Goal: Task Accomplishment & Management: Manage account settings

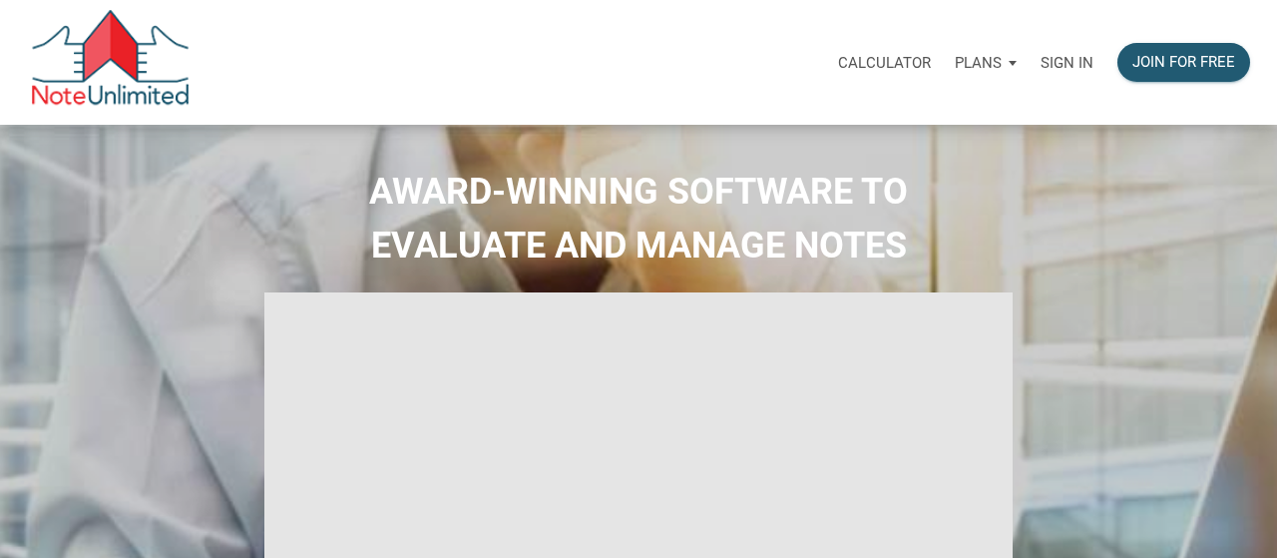
select select
type input "Introduction to new features"
select select
click at [1061, 59] on p "Sign in" at bounding box center [1052, 63] width 53 height 18
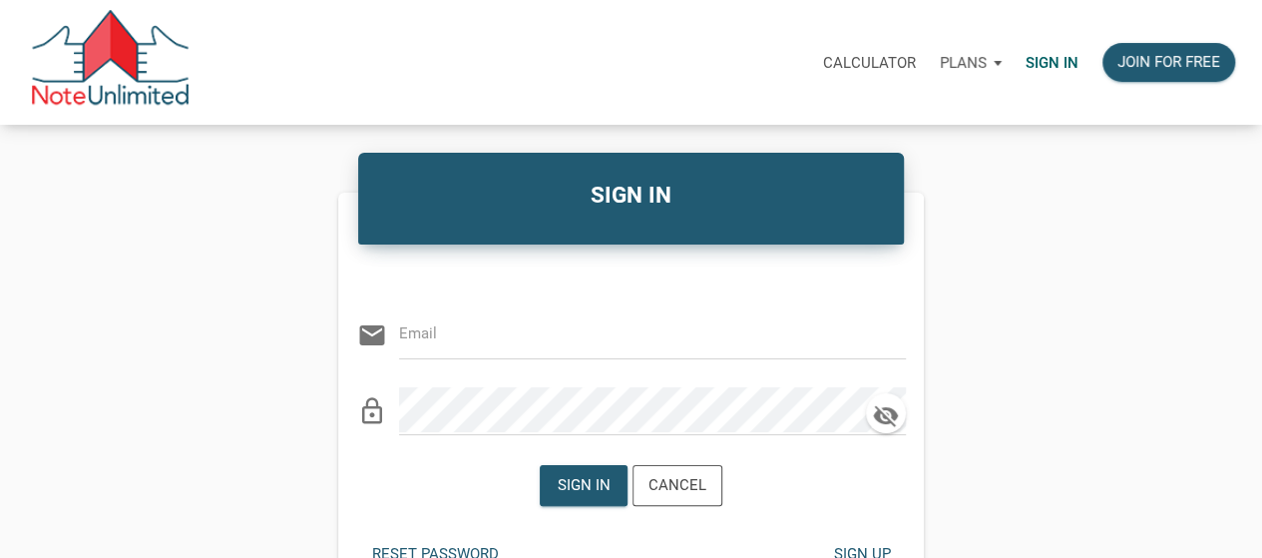
click at [700, 357] on div "email" at bounding box center [631, 328] width 549 height 61
click at [689, 341] on input "email" at bounding box center [637, 333] width 477 height 45
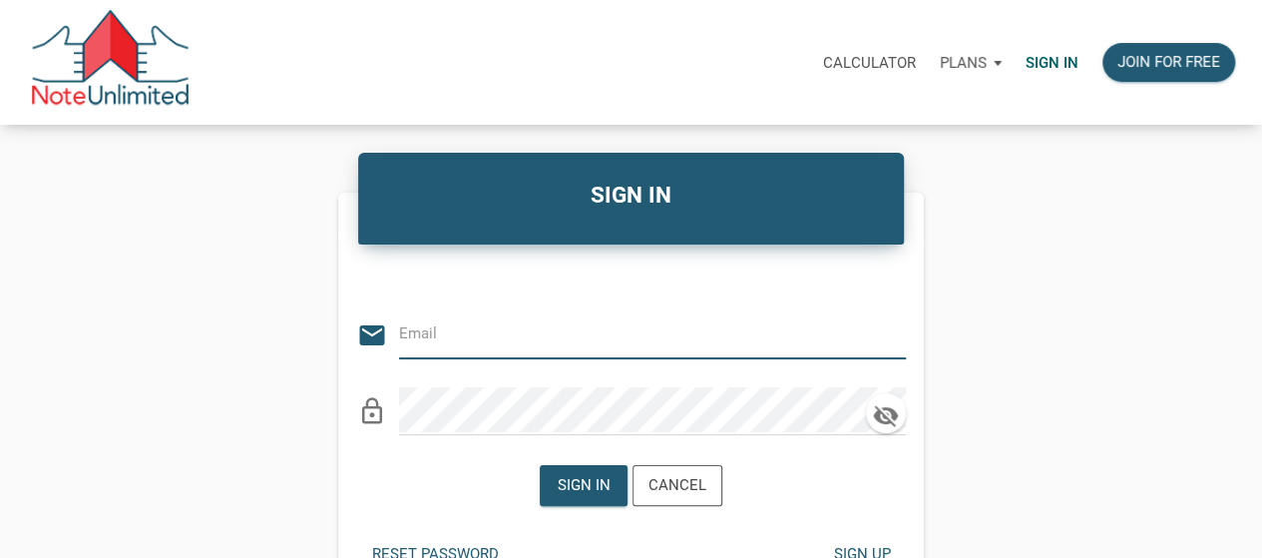
paste input "[EMAIL_ADDRESS][DOMAIN_NAME]"
type input "[EMAIL_ADDRESS][DOMAIN_NAME]"
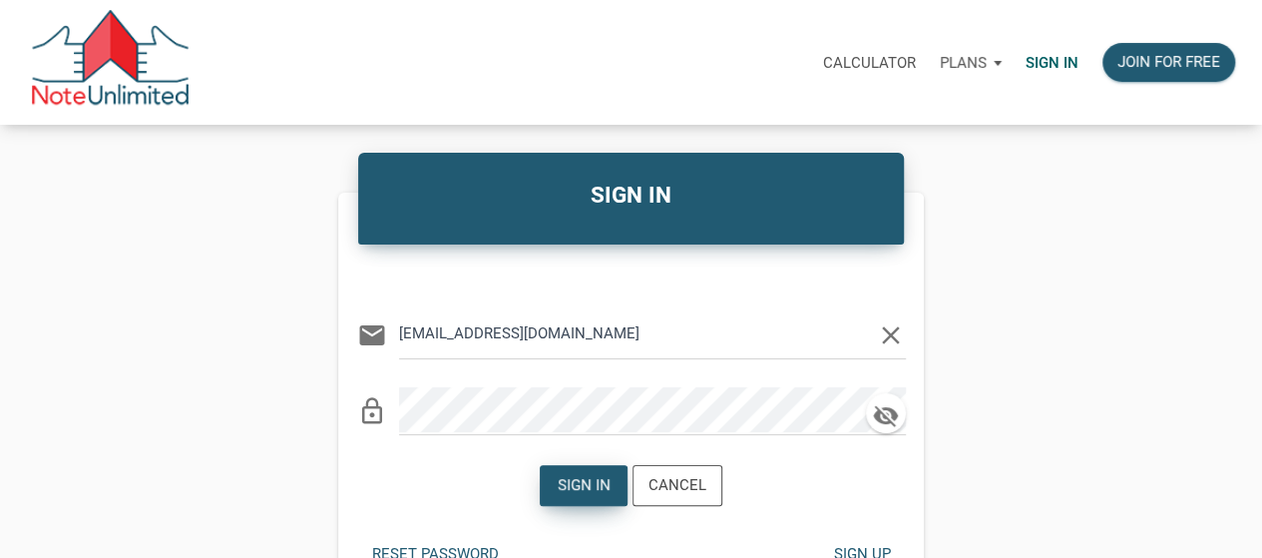
click at [607, 475] on div "Sign in" at bounding box center [584, 485] width 53 height 23
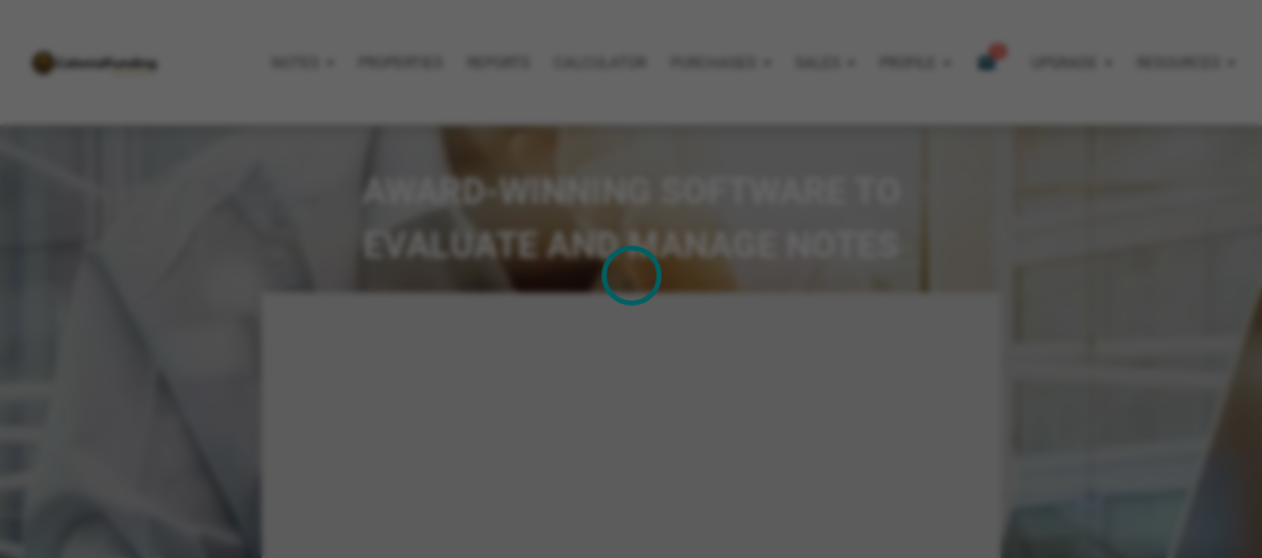
type input "Introduction to new features"
select select
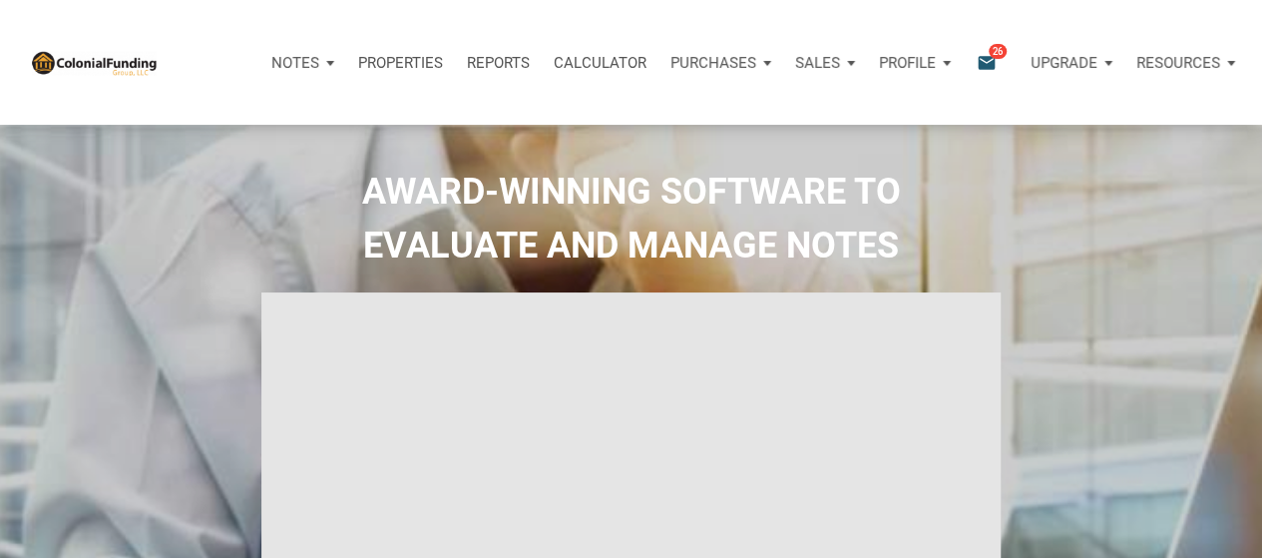
click at [127, 69] on div at bounding box center [94, 62] width 128 height 125
click at [277, 59] on p "Notes" at bounding box center [295, 63] width 48 height 18
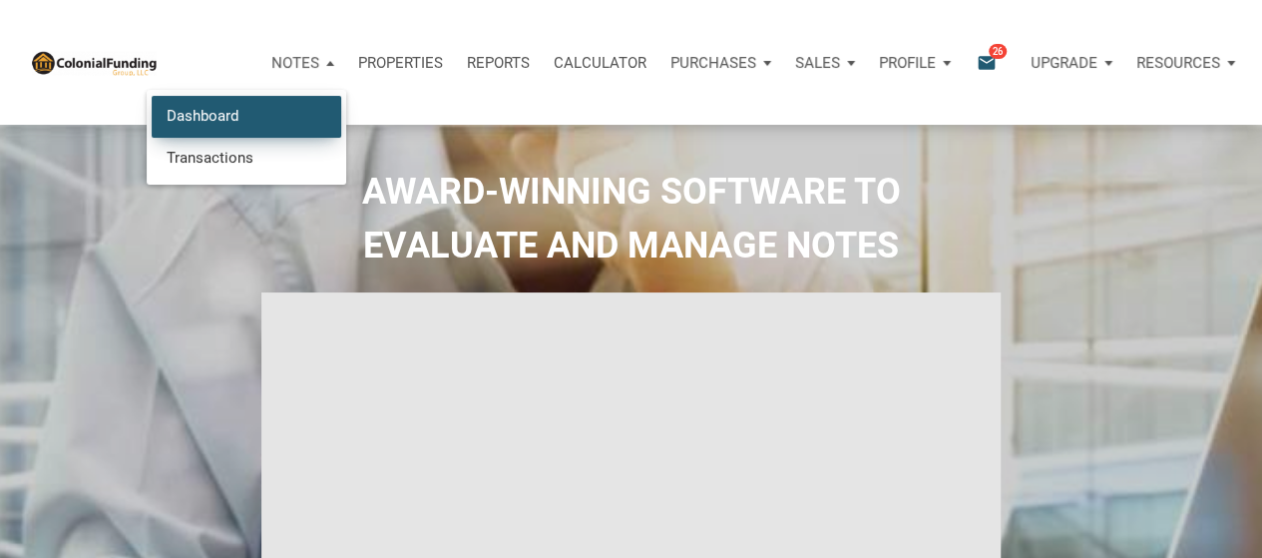
click at [263, 119] on link "Dashboard" at bounding box center [247, 116] width 190 height 41
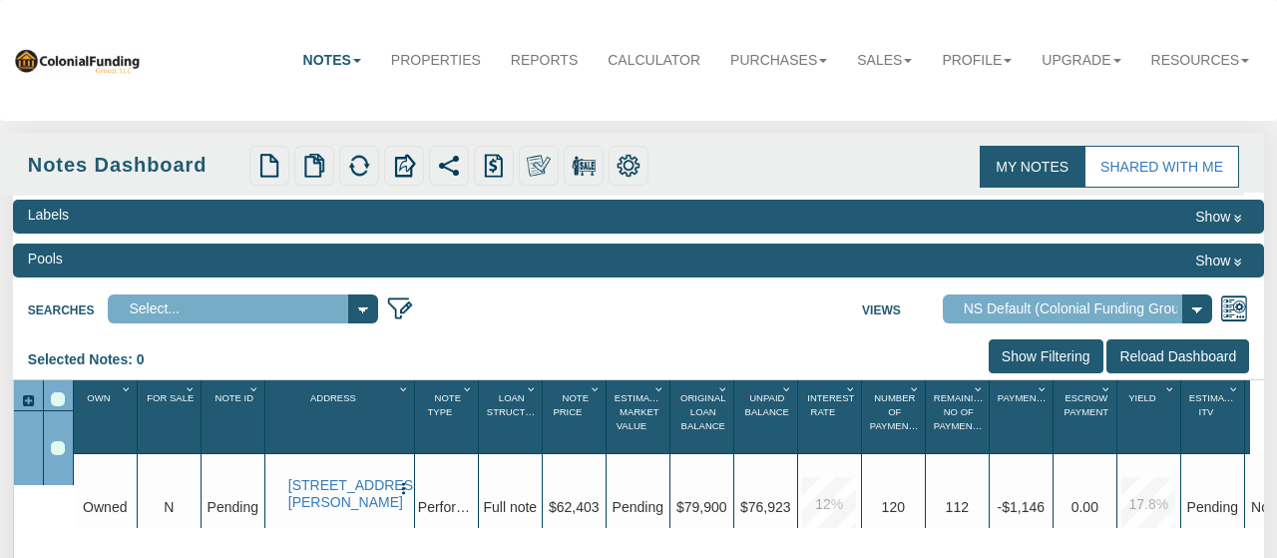
select select "316"
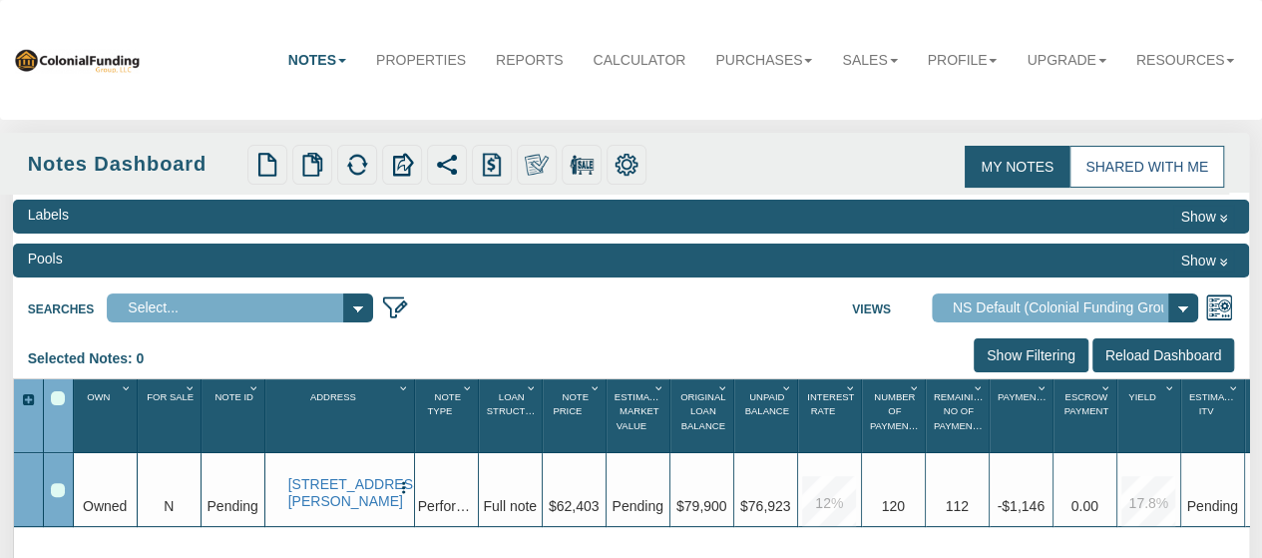
click at [1120, 179] on link "Shared with Me" at bounding box center [1147, 167] width 155 height 42
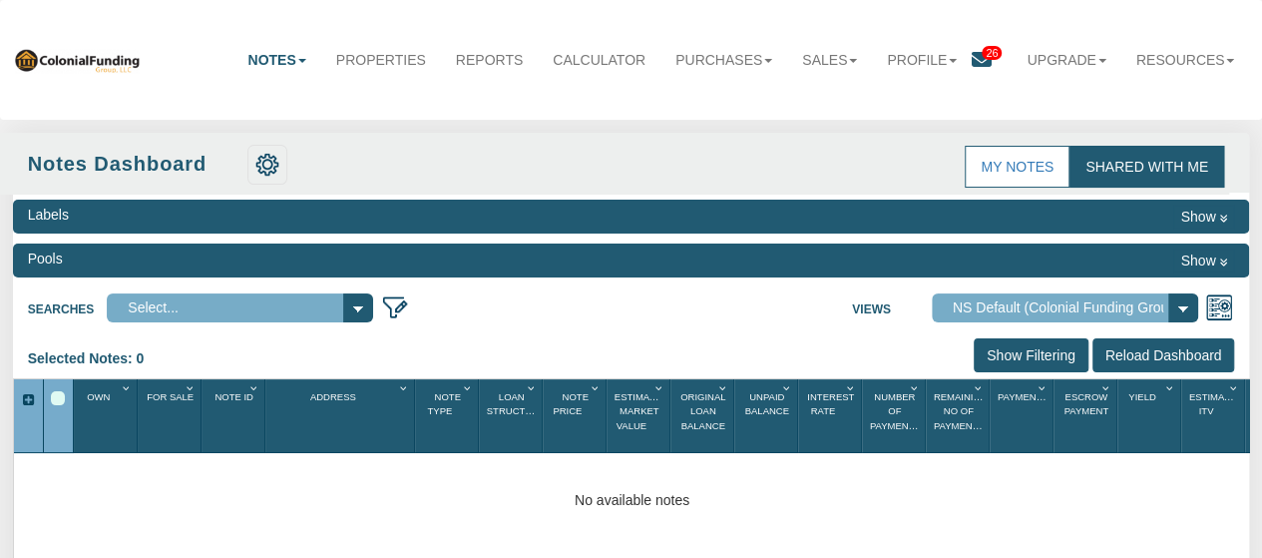
click at [972, 64] on icon at bounding box center [982, 60] width 20 height 20
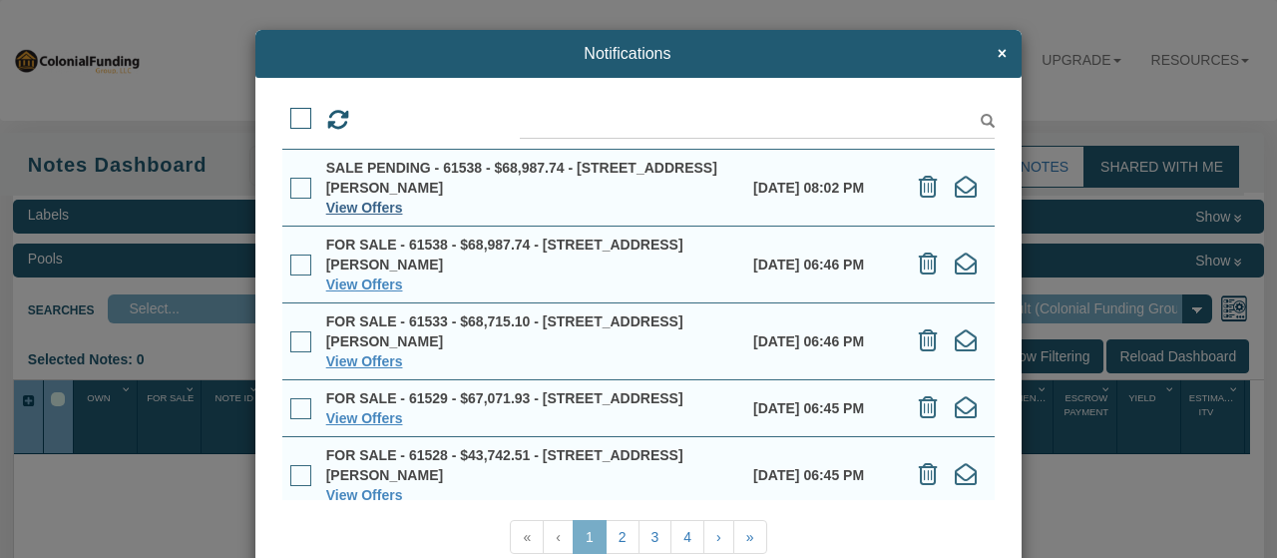
click at [359, 211] on link "View Offers" at bounding box center [364, 208] width 77 height 16
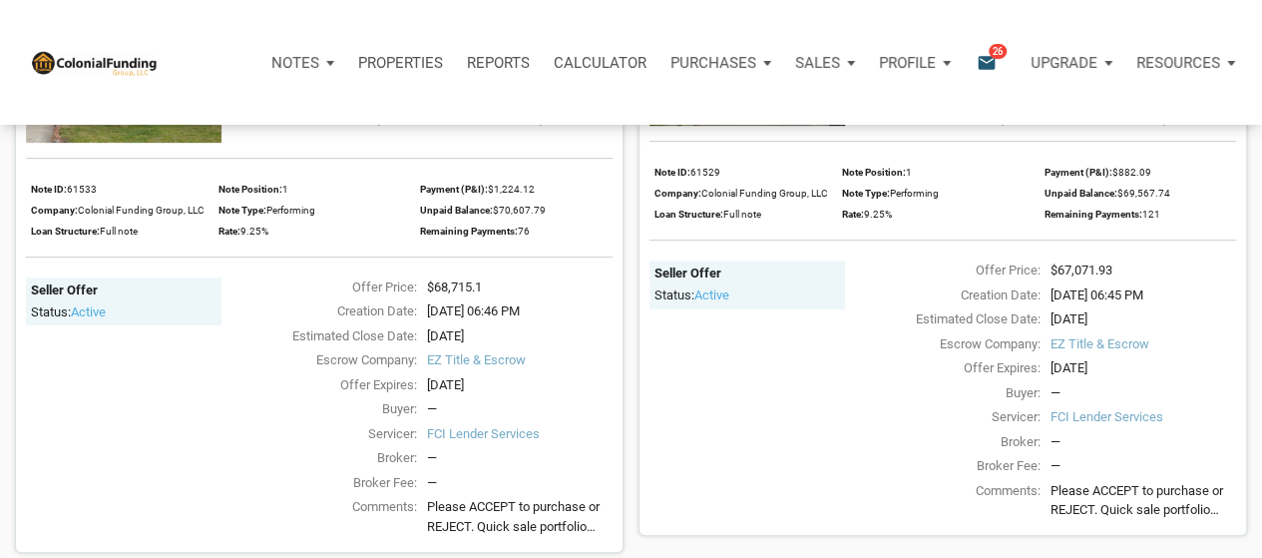
scroll to position [196, 0]
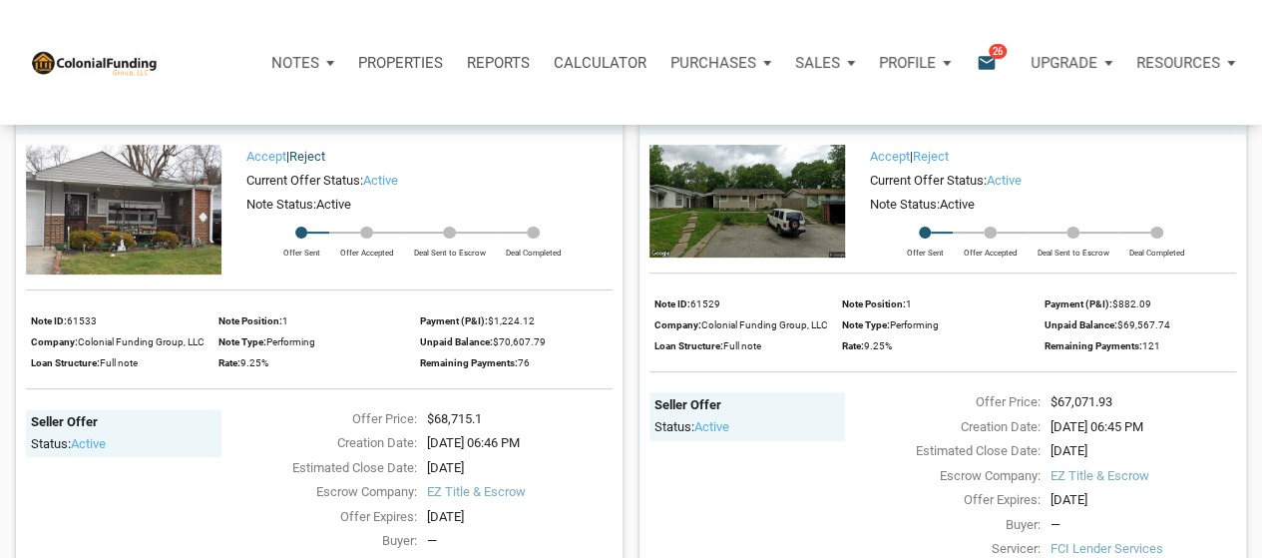
click at [325, 152] on link "Reject" at bounding box center [307, 156] width 36 height 15
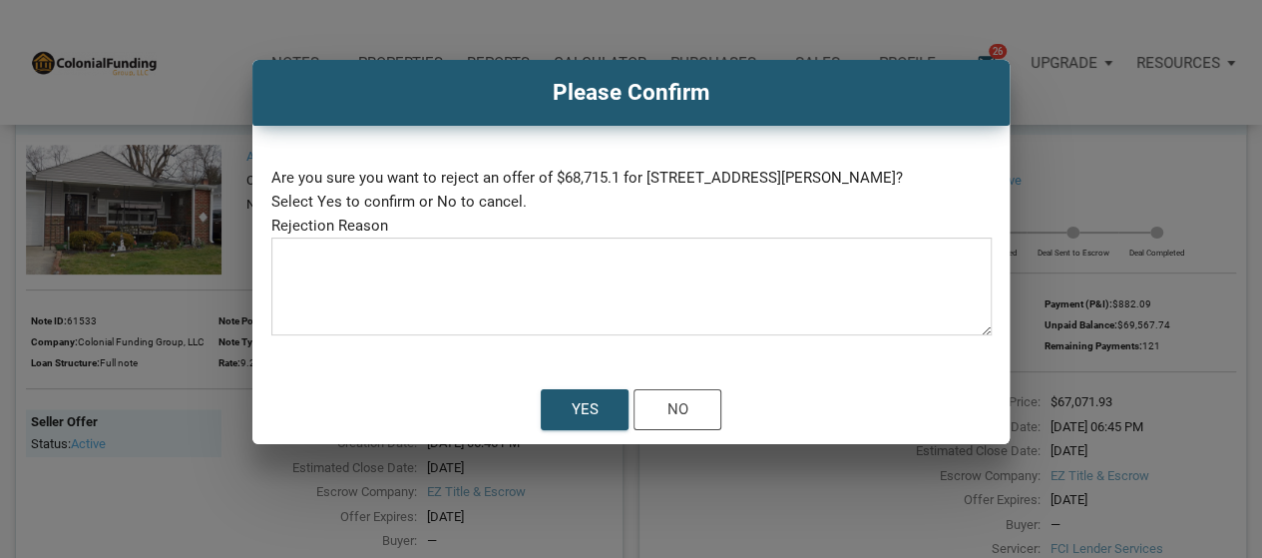
click at [485, 255] on textarea at bounding box center [631, 292] width 720 height 85
click at [696, 417] on div "No" at bounding box center [678, 409] width 86 height 39
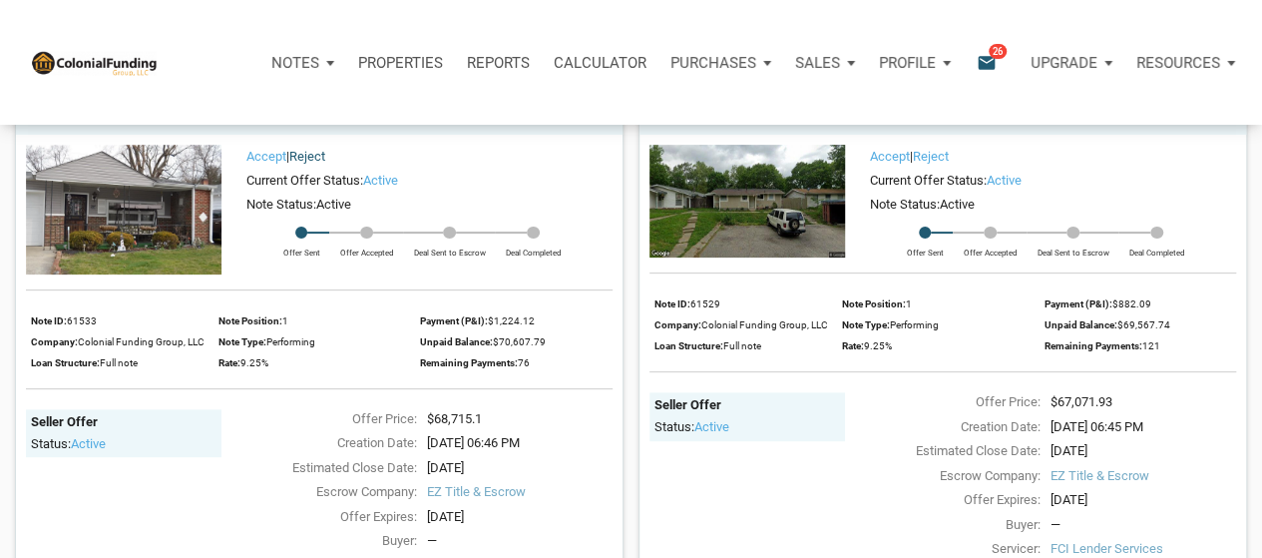
click at [323, 156] on link "Reject" at bounding box center [307, 156] width 36 height 15
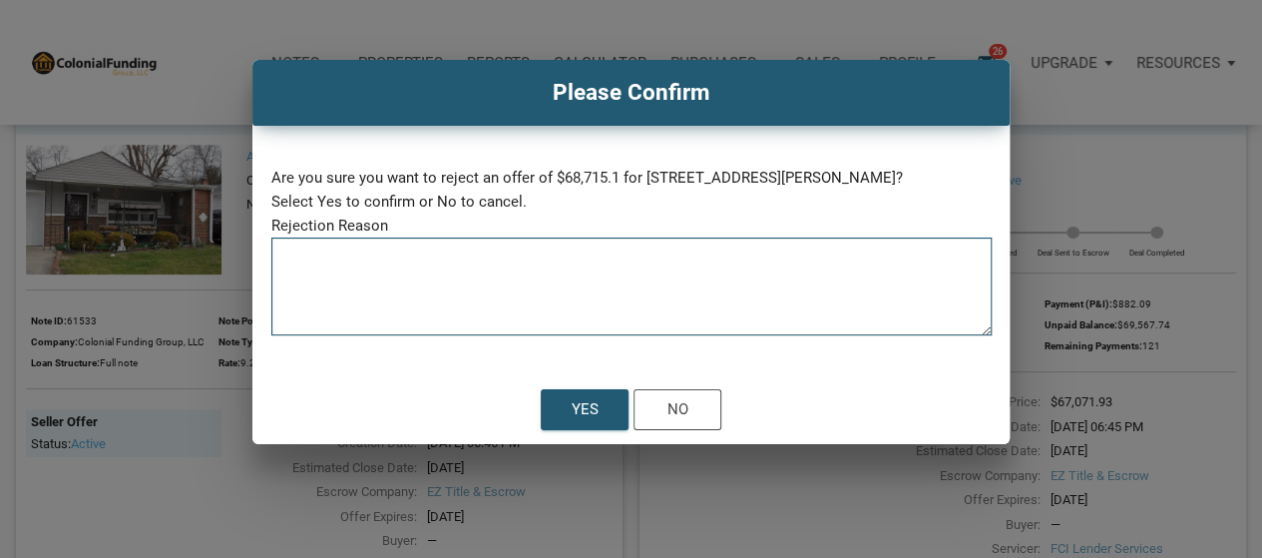
click at [467, 286] on textarea at bounding box center [631, 292] width 720 height 85
click at [446, 267] on textarea "Yield too low and no discount" at bounding box center [631, 292] width 720 height 85
type textarea "Yield too low and no discount"
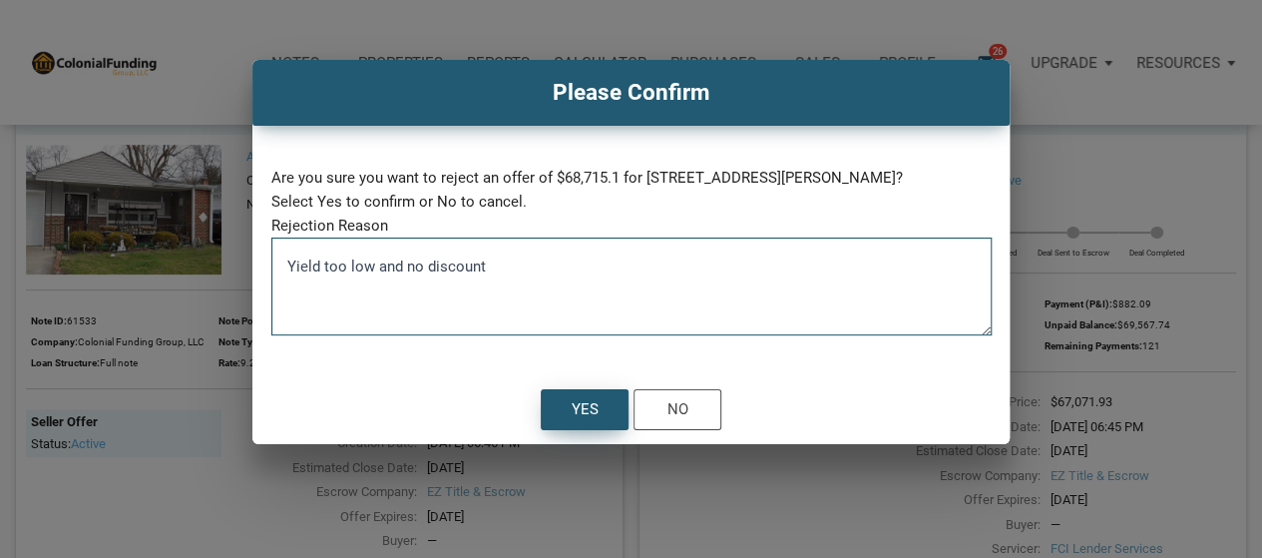
click at [565, 411] on div "Yes" at bounding box center [585, 409] width 86 height 39
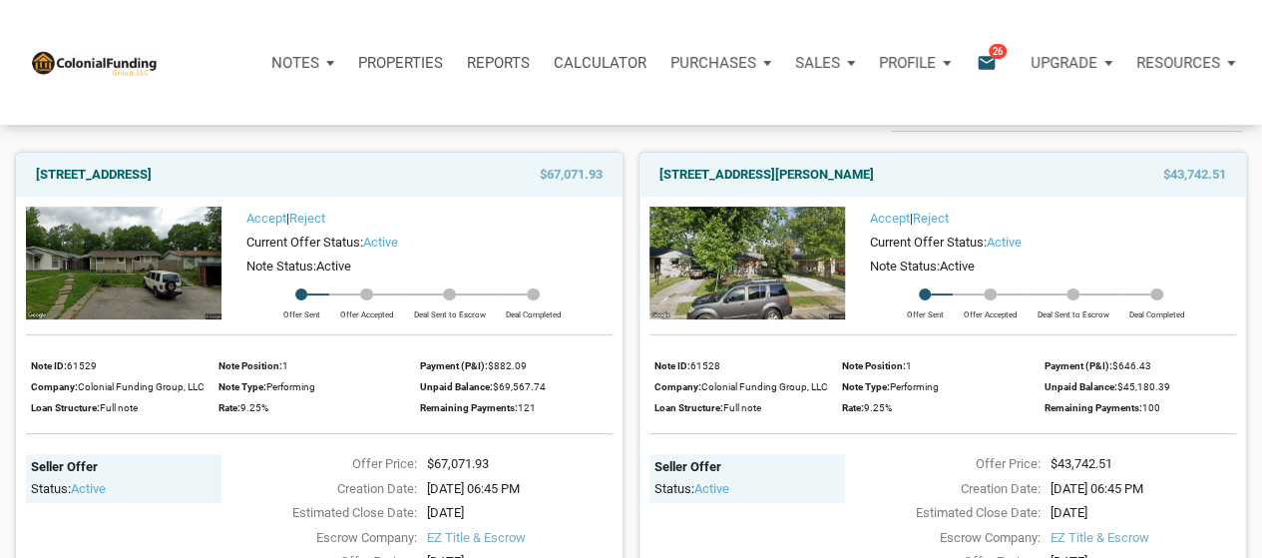
scroll to position [0, 0]
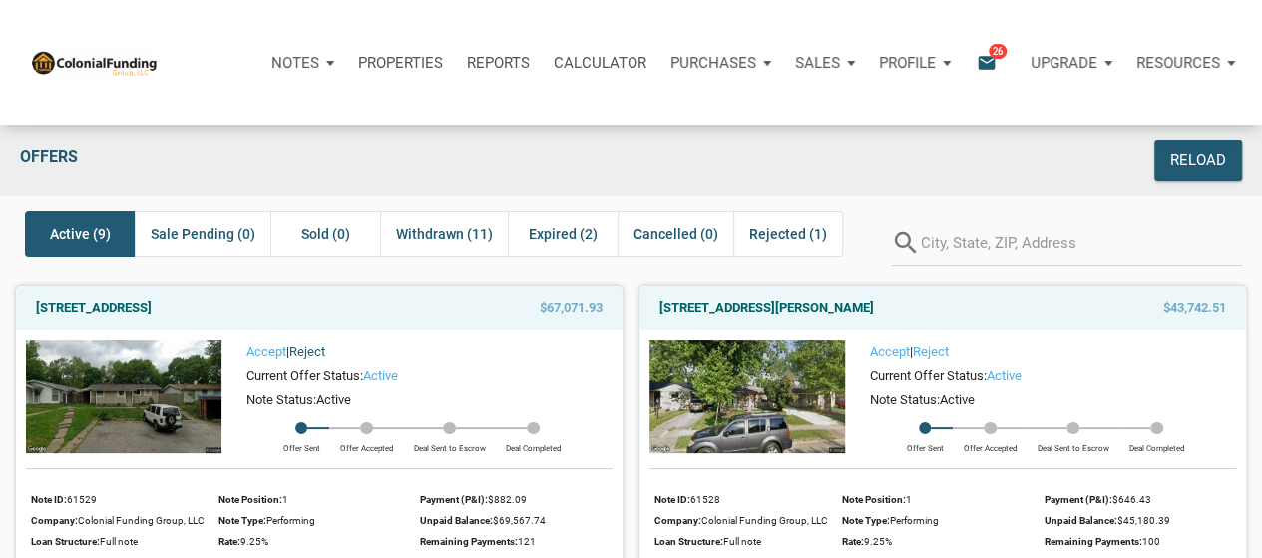
click at [315, 354] on link "Reject" at bounding box center [307, 351] width 36 height 15
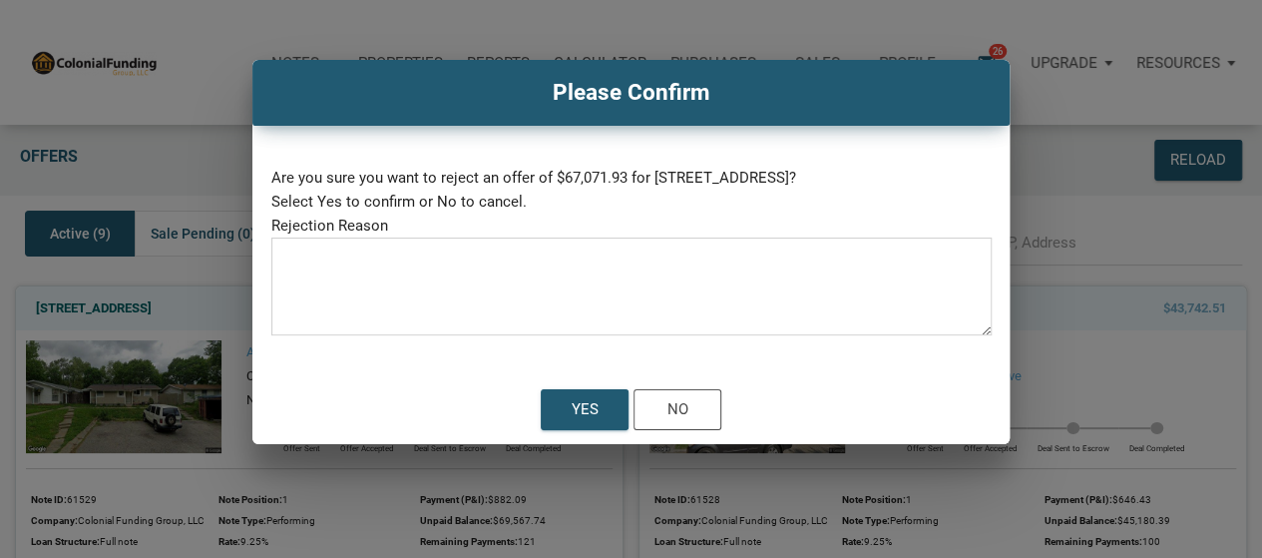
drag, startPoint x: 477, startPoint y: 299, endPoint x: 518, endPoint y: 352, distance: 66.9
click at [479, 298] on textarea at bounding box center [631, 292] width 720 height 85
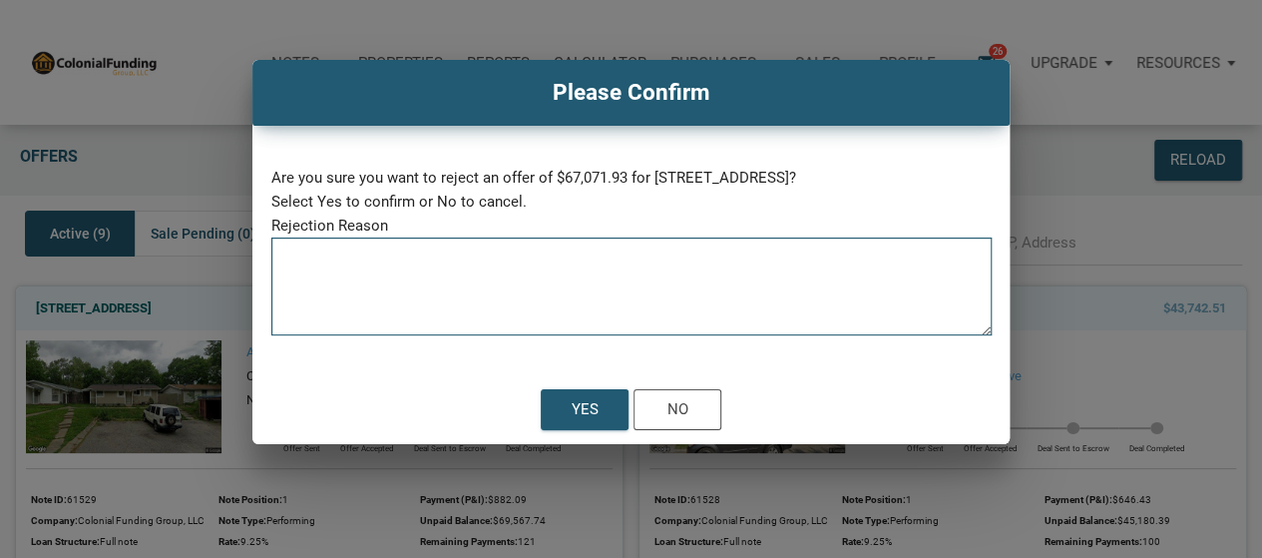
paste textarea "Yield too low and no discount"
type textarea "Yield too low and no discount"
click at [595, 410] on div "Yes" at bounding box center [585, 409] width 27 height 23
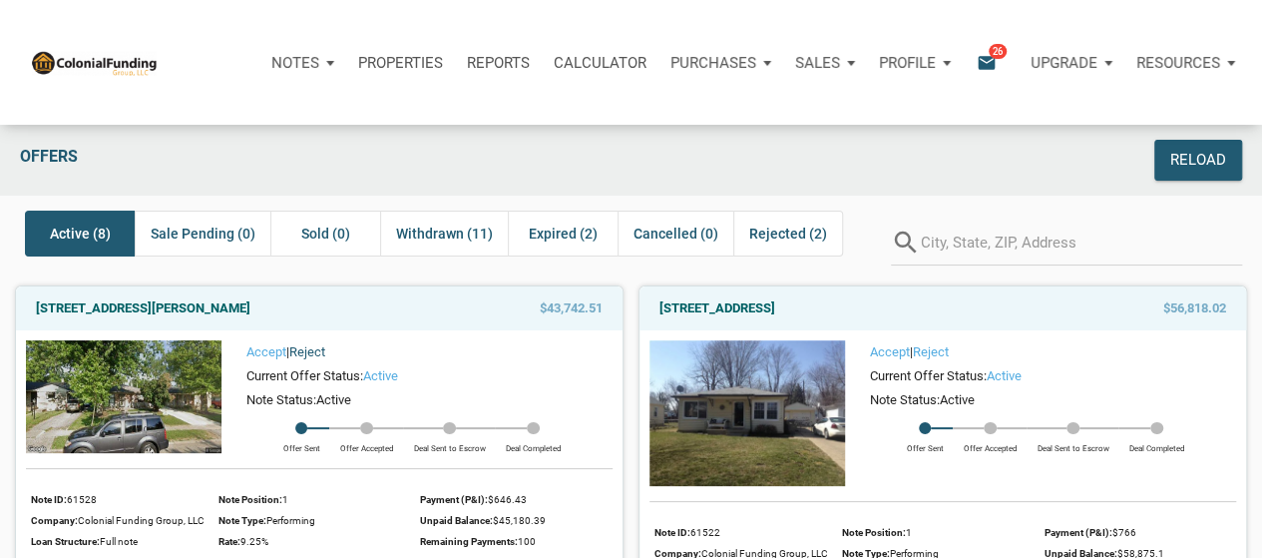
click at [317, 346] on link "Reject" at bounding box center [307, 351] width 36 height 15
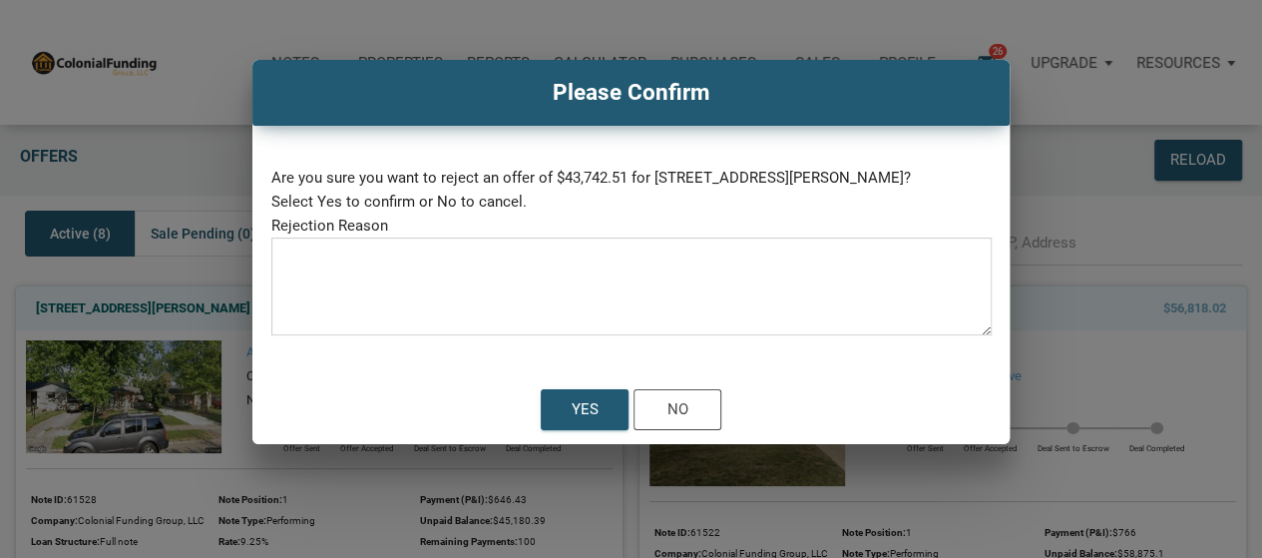
click at [453, 322] on textarea at bounding box center [631, 292] width 720 height 85
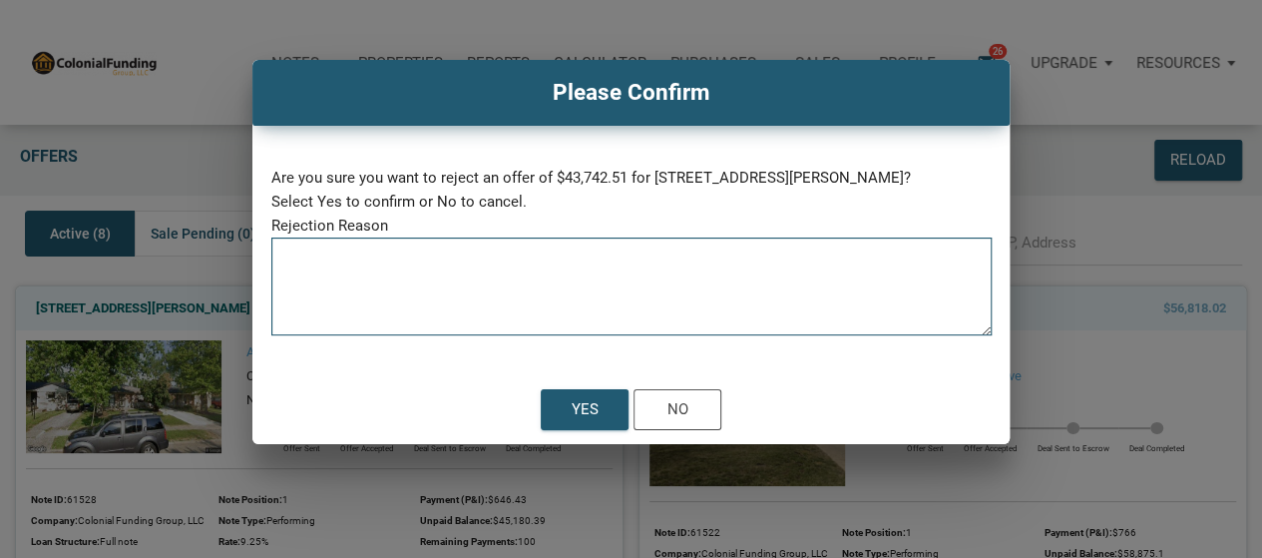
paste textarea "Yield too low and no discount"
type textarea "Yield too low and no discount"
click at [568, 429] on div "Yes" at bounding box center [585, 409] width 86 height 39
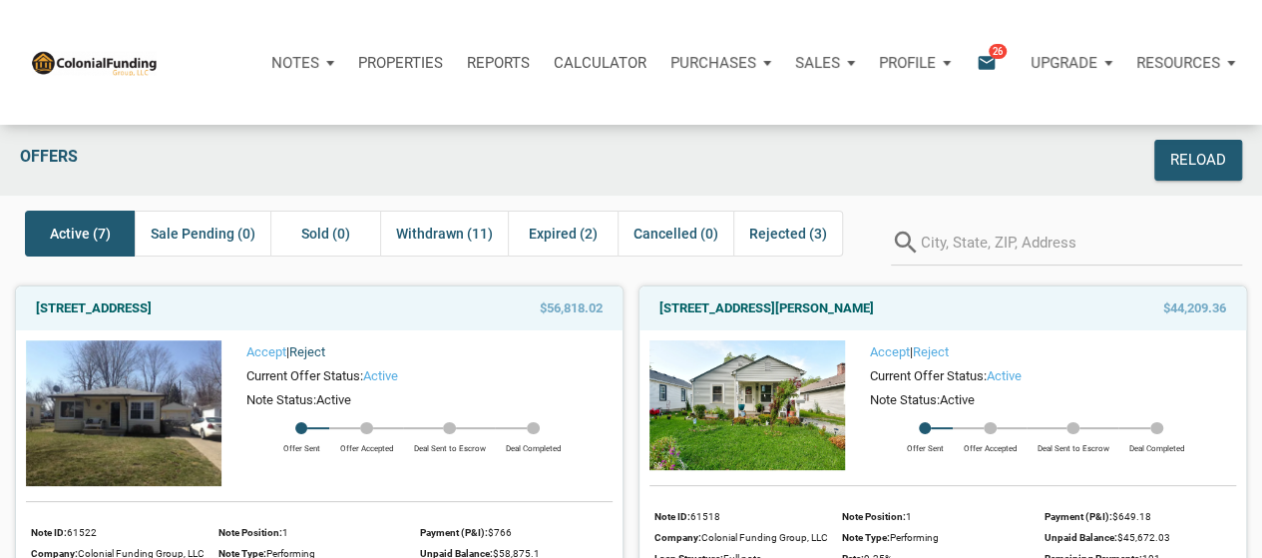
click at [325, 347] on link "Reject" at bounding box center [307, 351] width 36 height 15
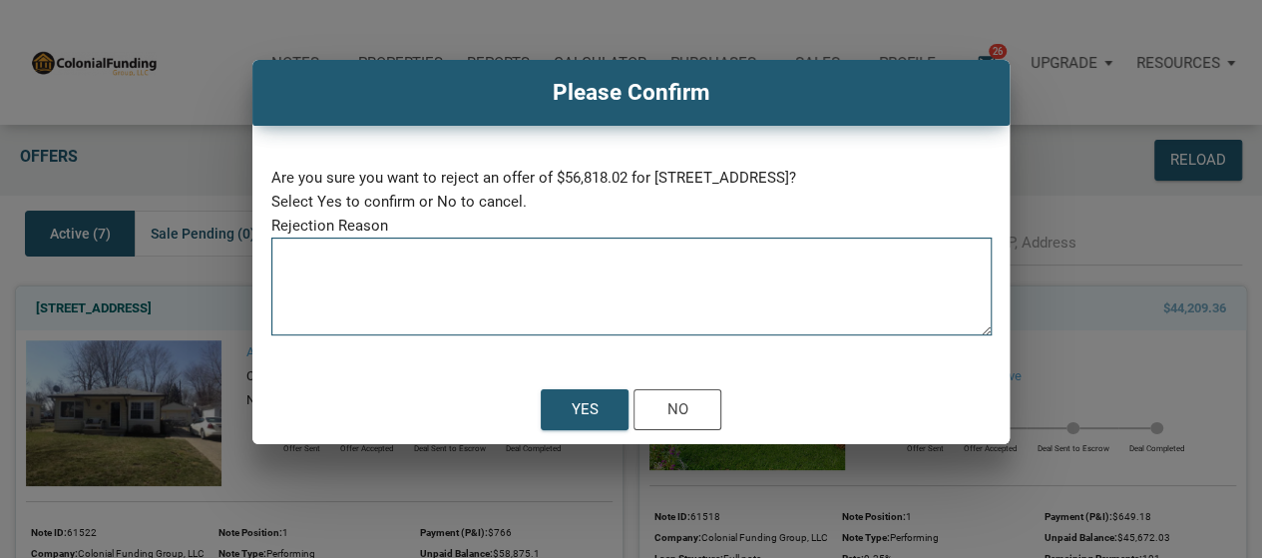
drag, startPoint x: 465, startPoint y: 306, endPoint x: 584, endPoint y: 364, distance: 132.1
click at [475, 305] on textarea at bounding box center [631, 292] width 720 height 85
paste textarea "Yield too low and no discount"
type textarea "Yield too low and no discount"
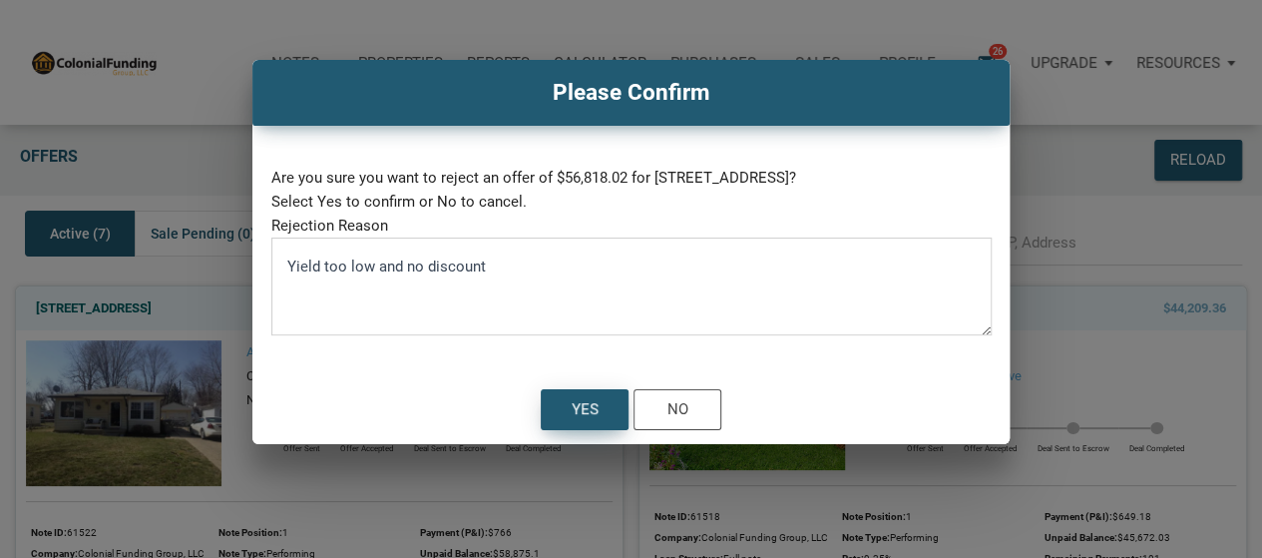
click at [576, 404] on div "Yes" at bounding box center [585, 409] width 27 height 23
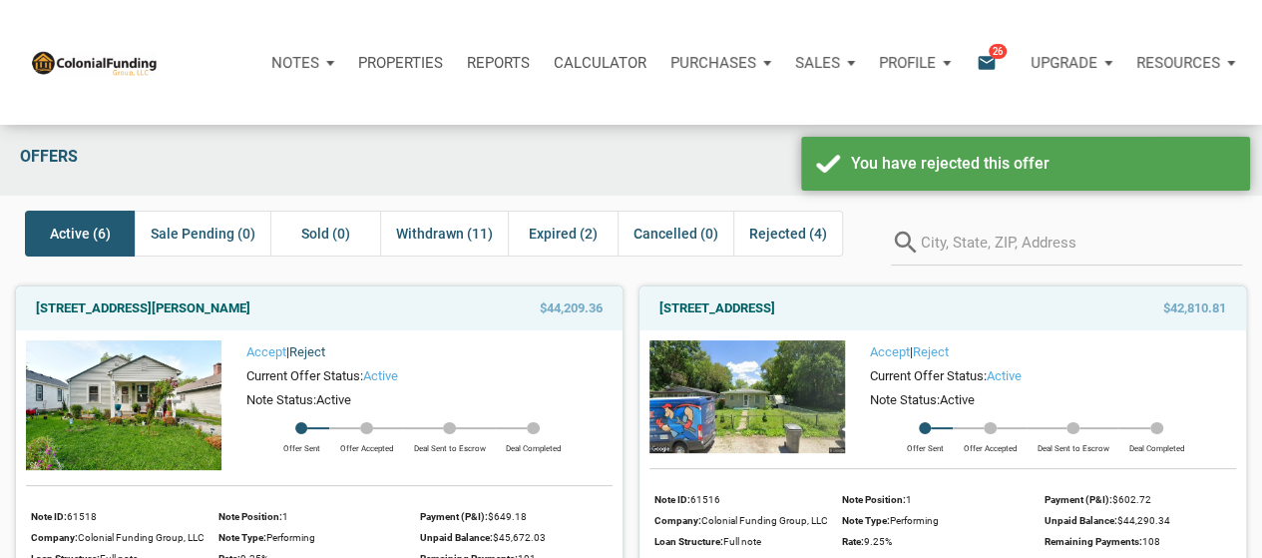
click at [323, 344] on link "Reject" at bounding box center [307, 351] width 36 height 15
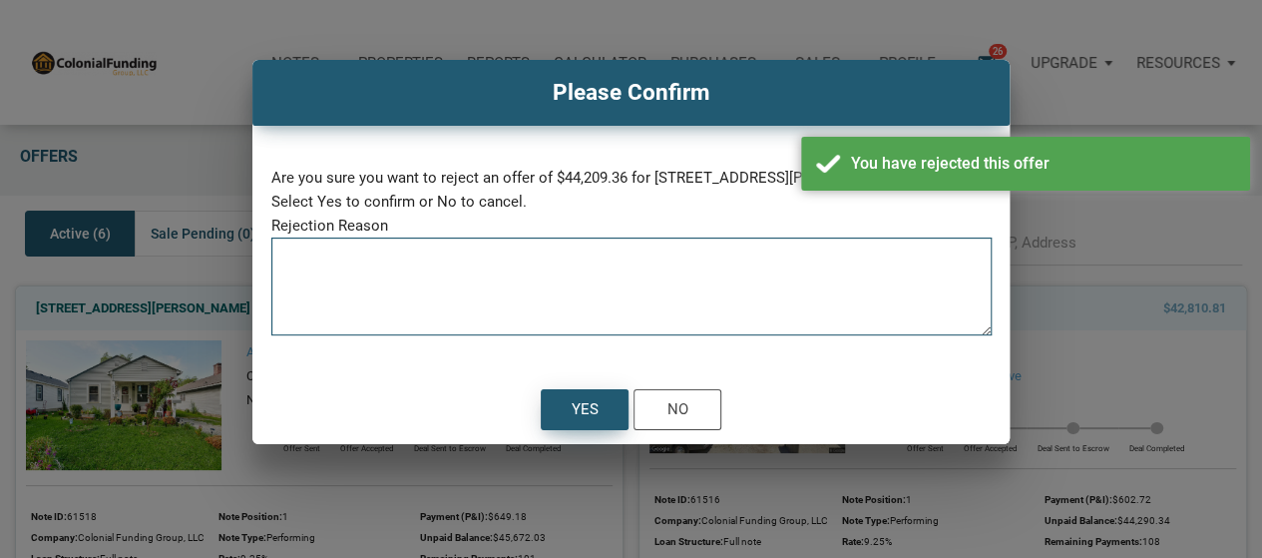
paste textarea "Yield too low and no discount"
type textarea "Yield too low and no discount"
click at [567, 394] on div "Yes" at bounding box center [585, 409] width 86 height 39
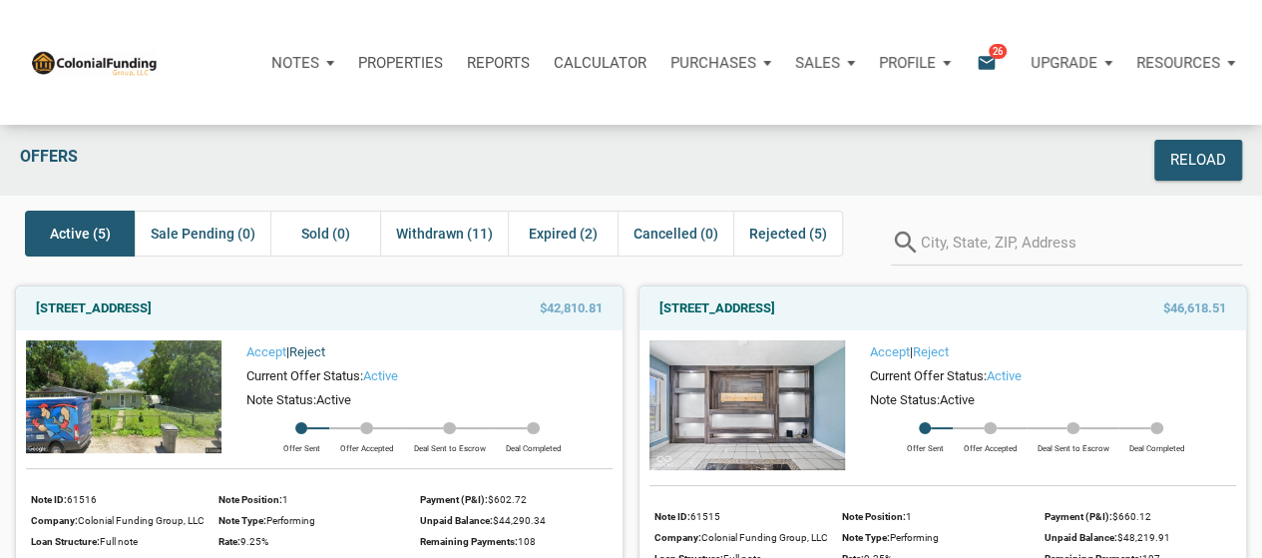
click at [318, 348] on link "Reject" at bounding box center [307, 351] width 36 height 15
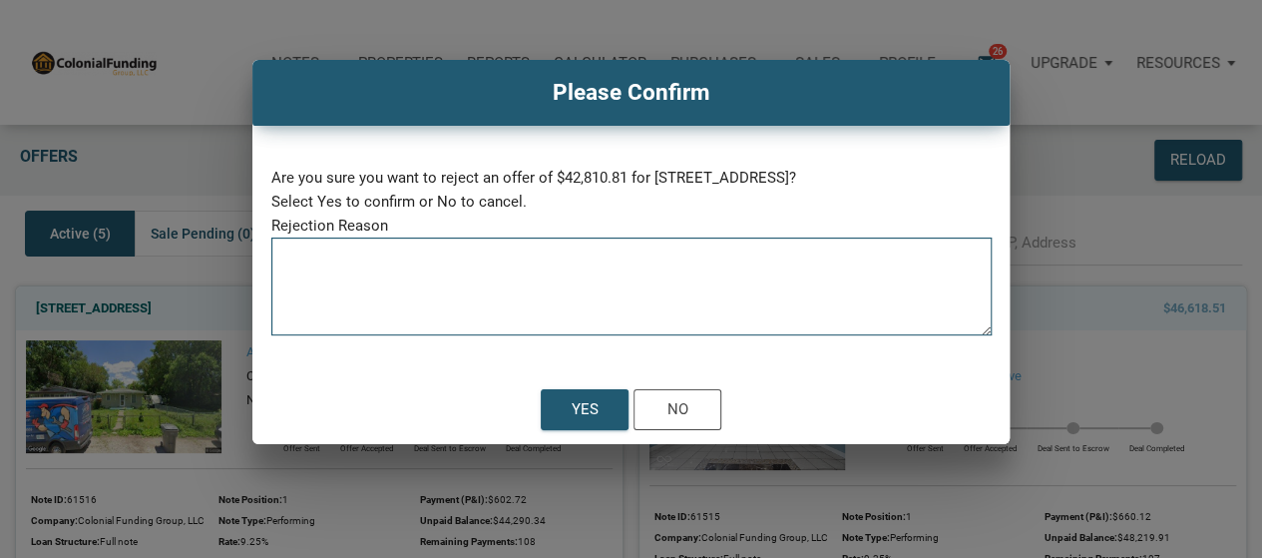
drag, startPoint x: 438, startPoint y: 294, endPoint x: 466, endPoint y: 301, distance: 28.8
click at [447, 298] on textarea at bounding box center [631, 292] width 720 height 85
paste textarea "Yield too low and no discount"
type textarea "Yield too low and no discount"
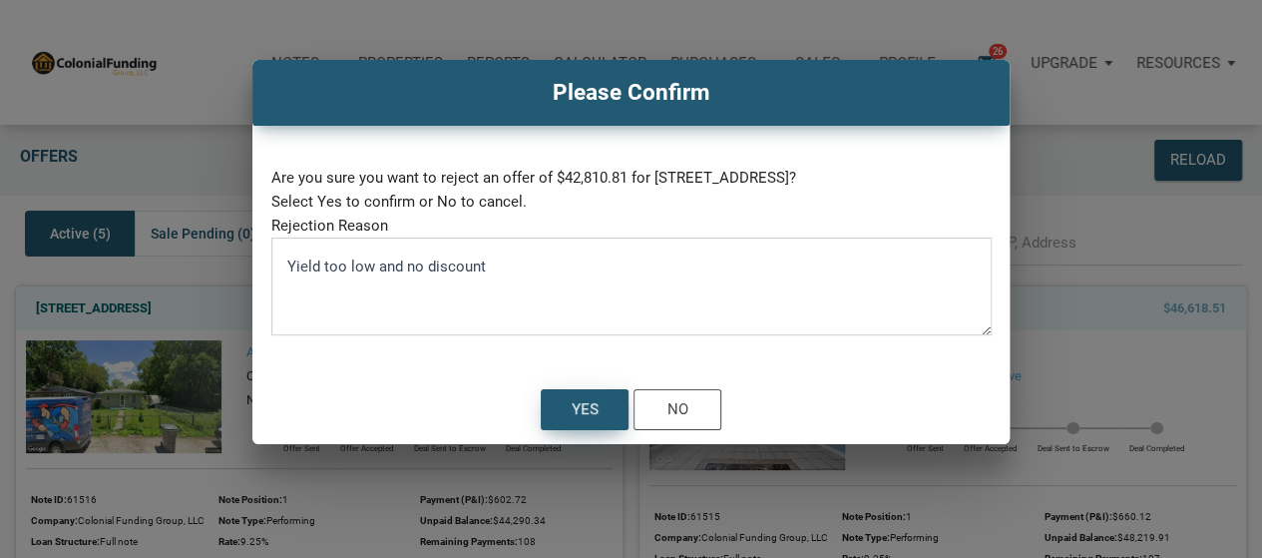
click at [598, 409] on div "Yes" at bounding box center [585, 409] width 27 height 23
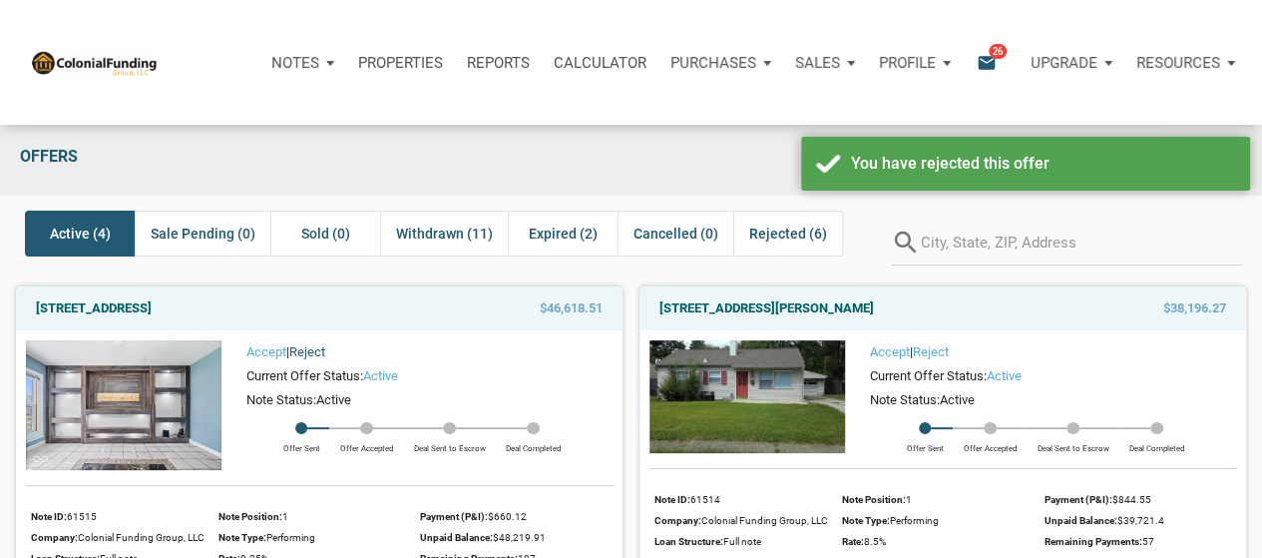
click at [325, 346] on link "Reject" at bounding box center [307, 351] width 36 height 15
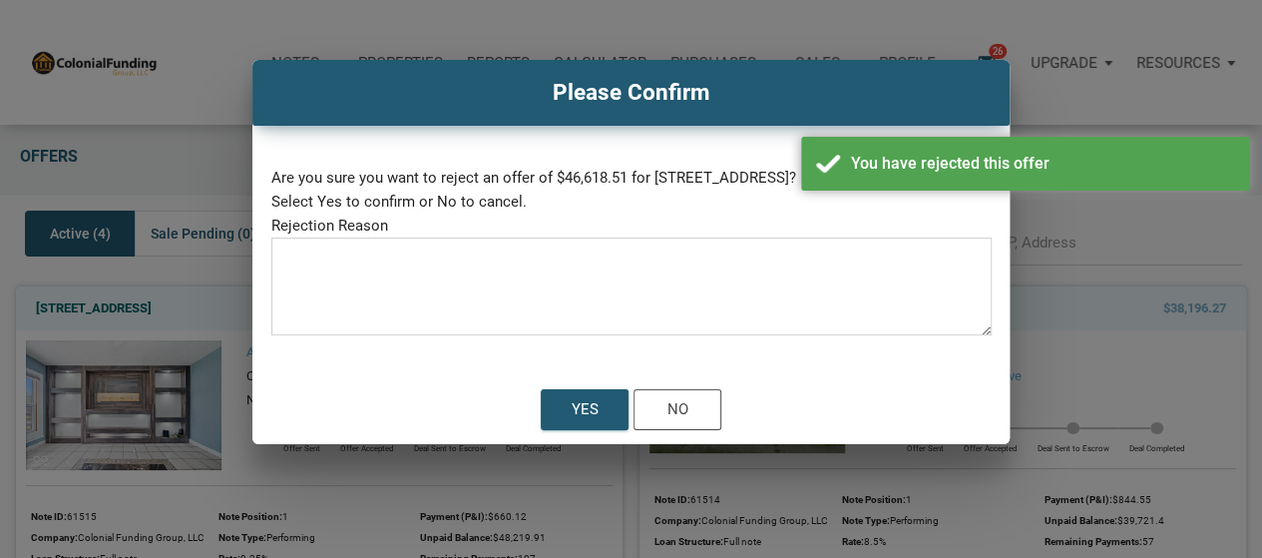
click at [444, 308] on textarea at bounding box center [631, 292] width 720 height 85
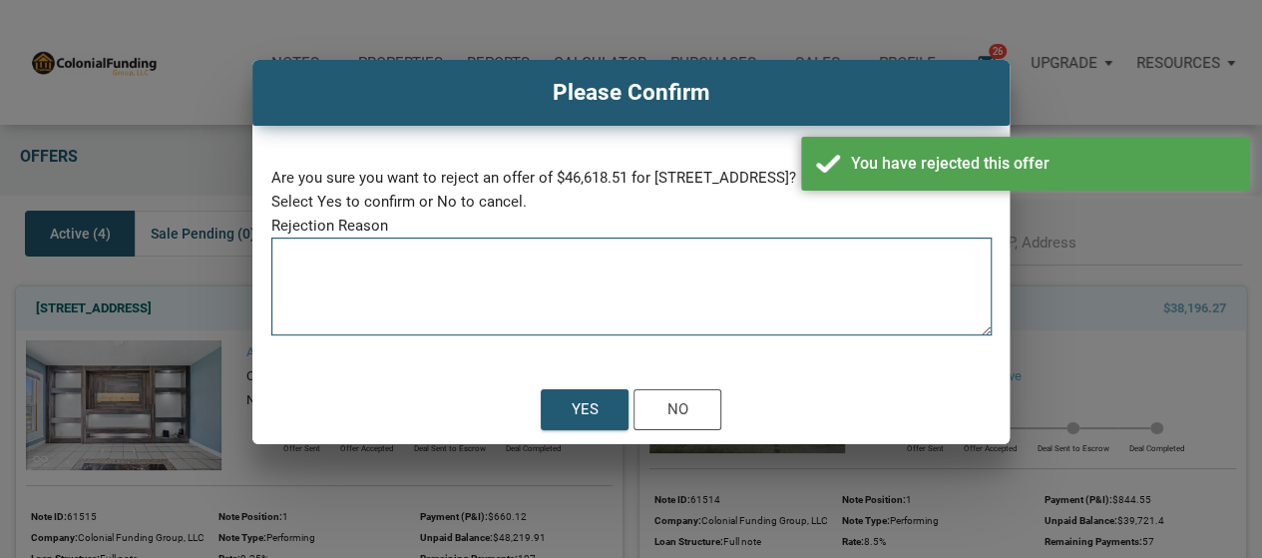
paste textarea "Yield too low and no discount"
type textarea "Yield too low and no discount"
drag, startPoint x: 563, startPoint y: 423, endPoint x: 495, endPoint y: 421, distance: 67.9
click at [563, 422] on div "Yes" at bounding box center [585, 409] width 86 height 39
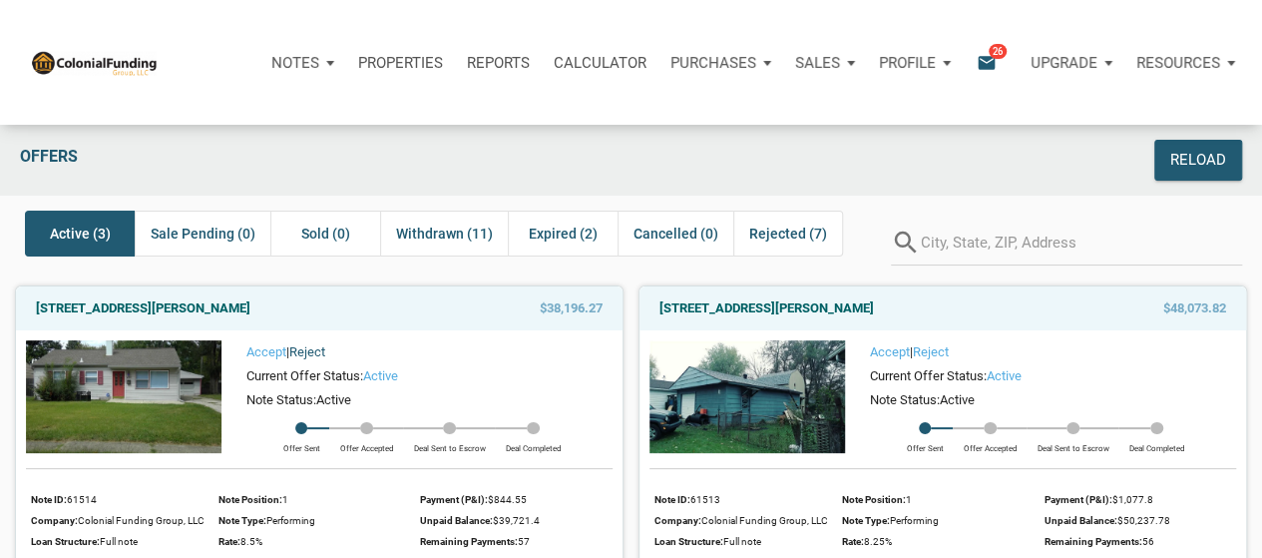
click at [319, 350] on link "Reject" at bounding box center [307, 351] width 36 height 15
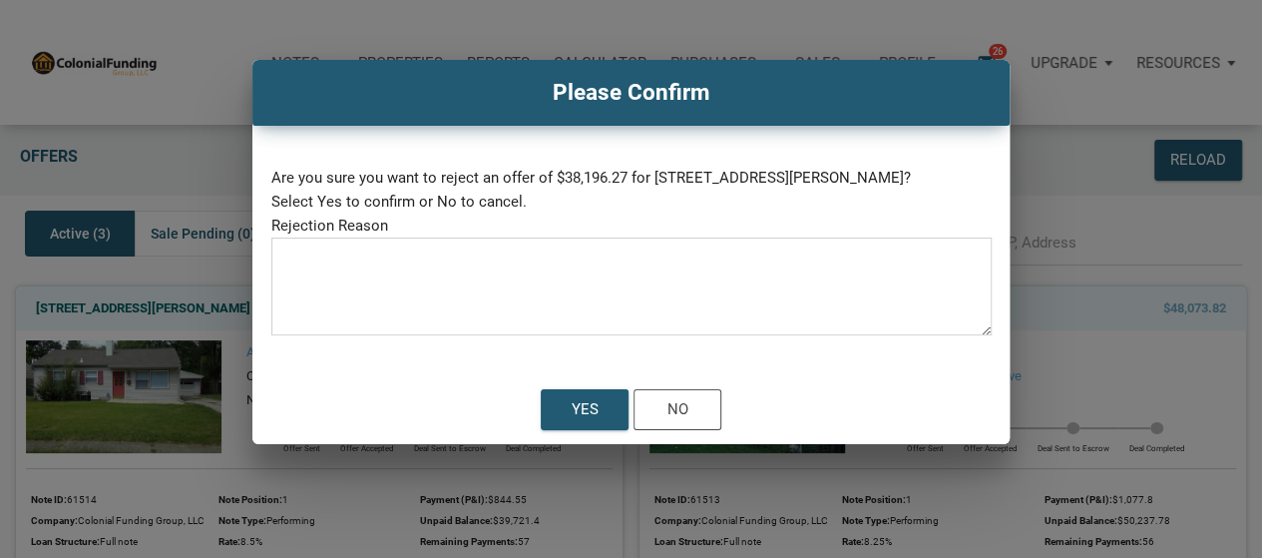
drag, startPoint x: 443, startPoint y: 302, endPoint x: 479, endPoint y: 323, distance: 41.6
click at [449, 302] on textarea at bounding box center [631, 292] width 720 height 85
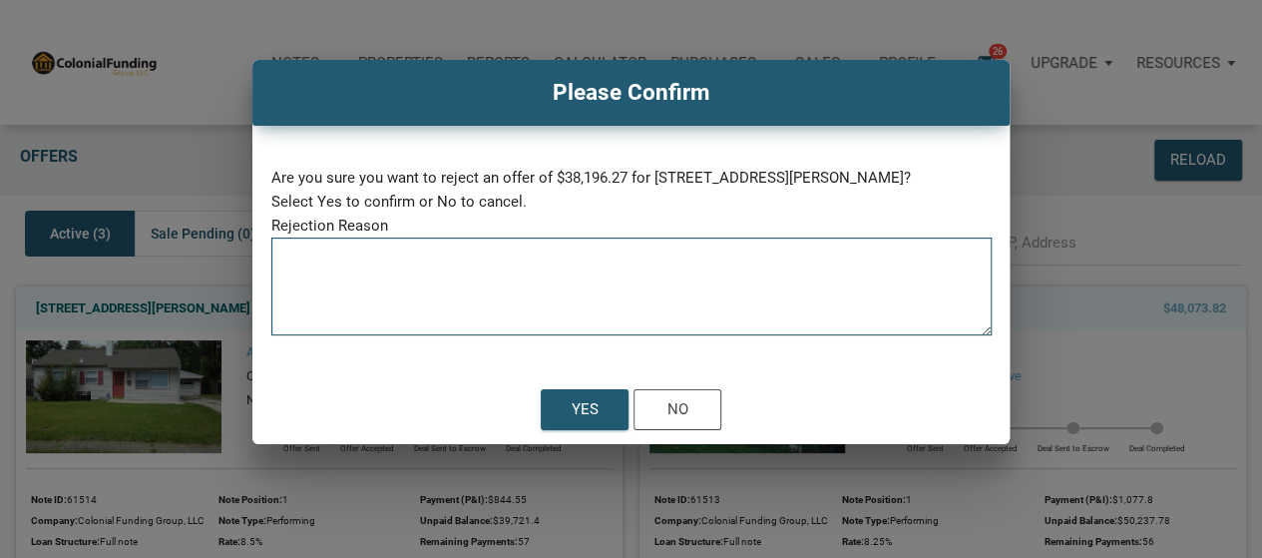
paste textarea "Yield too low and no discount"
type textarea "Yield too low and no discount"
click at [579, 414] on div "Yes" at bounding box center [585, 409] width 27 height 23
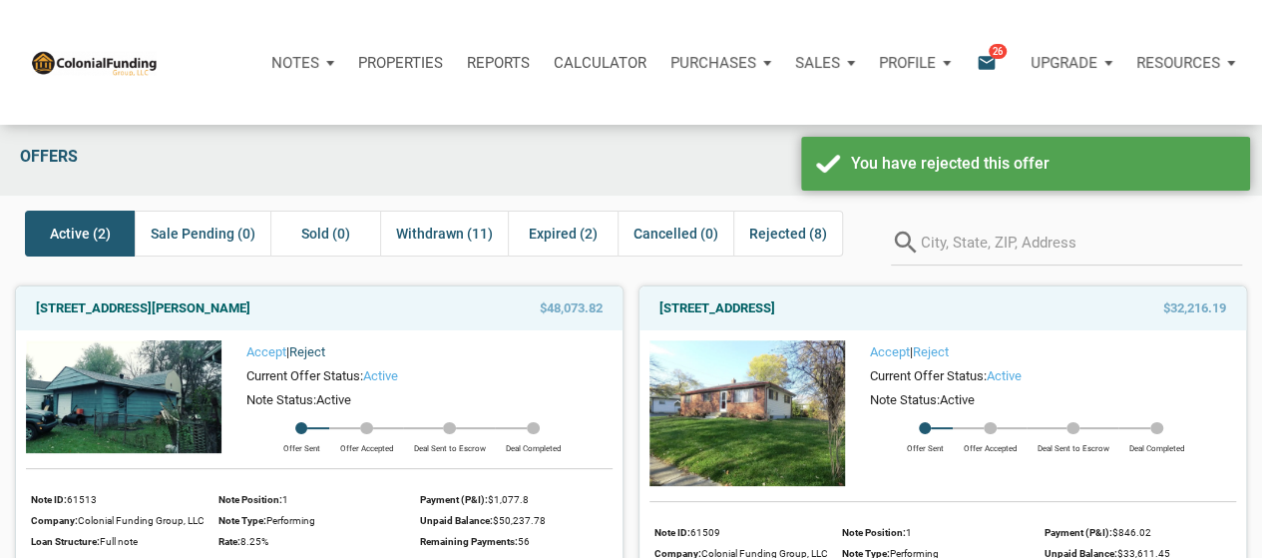
click at [320, 353] on link "Reject" at bounding box center [307, 351] width 36 height 15
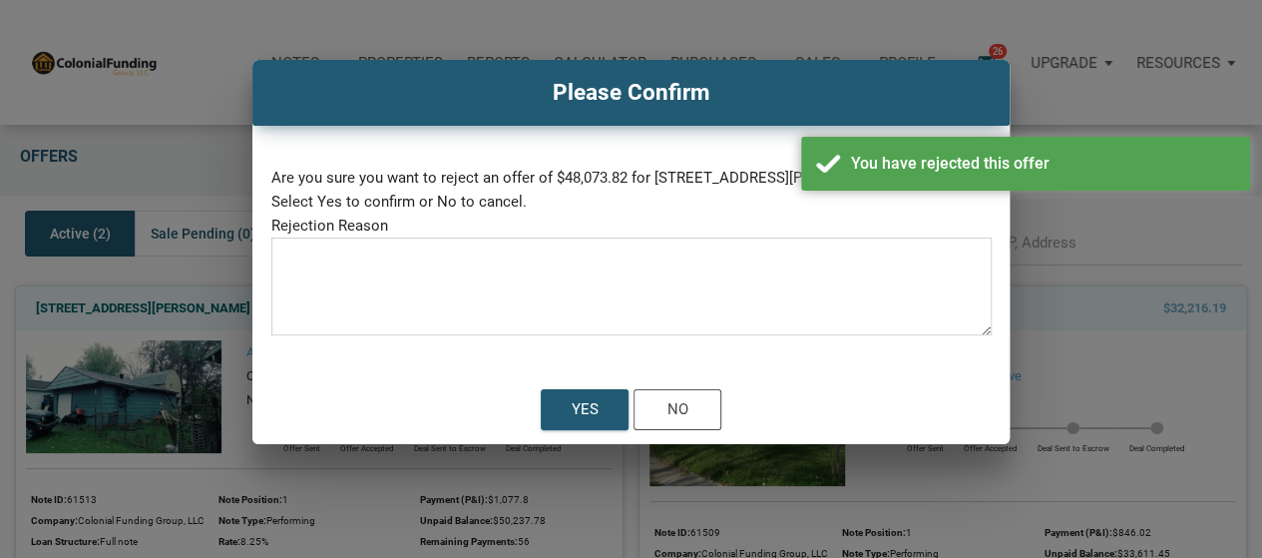
drag, startPoint x: 450, startPoint y: 326, endPoint x: 588, endPoint y: 342, distance: 138.6
click at [464, 326] on div "Notes Dashboard Transactions Properties Reports Calculator Purchases Offers Ord…" at bounding box center [631, 455] width 1262 height 911
paste textarea "Yield too low and no discount"
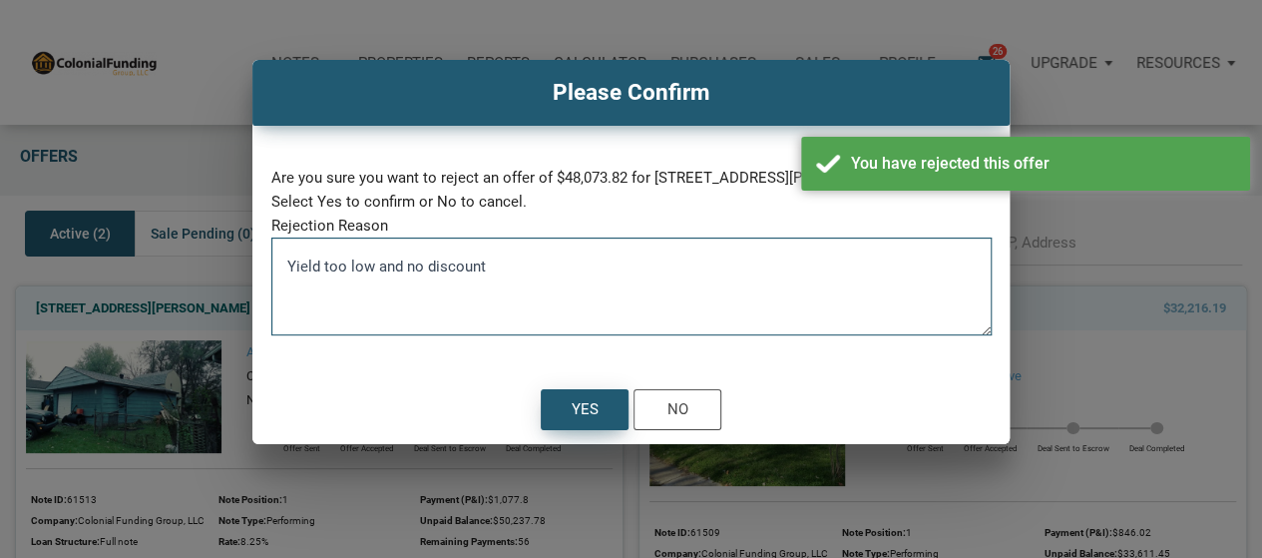
type textarea "Yield too low and no discount"
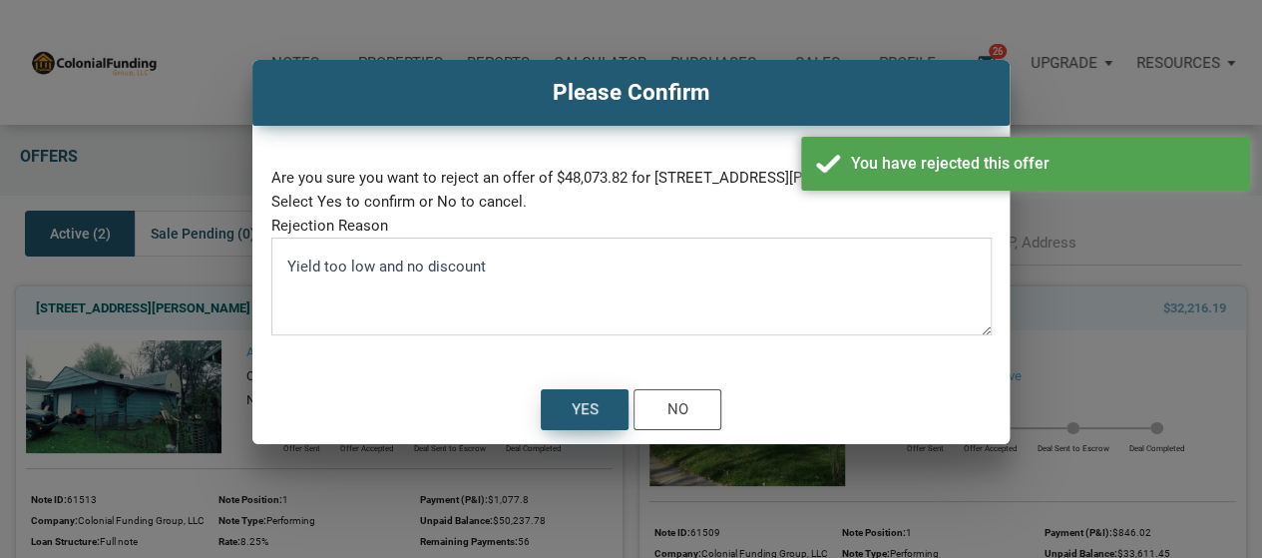
click at [596, 402] on div "Yes" at bounding box center [585, 409] width 27 height 23
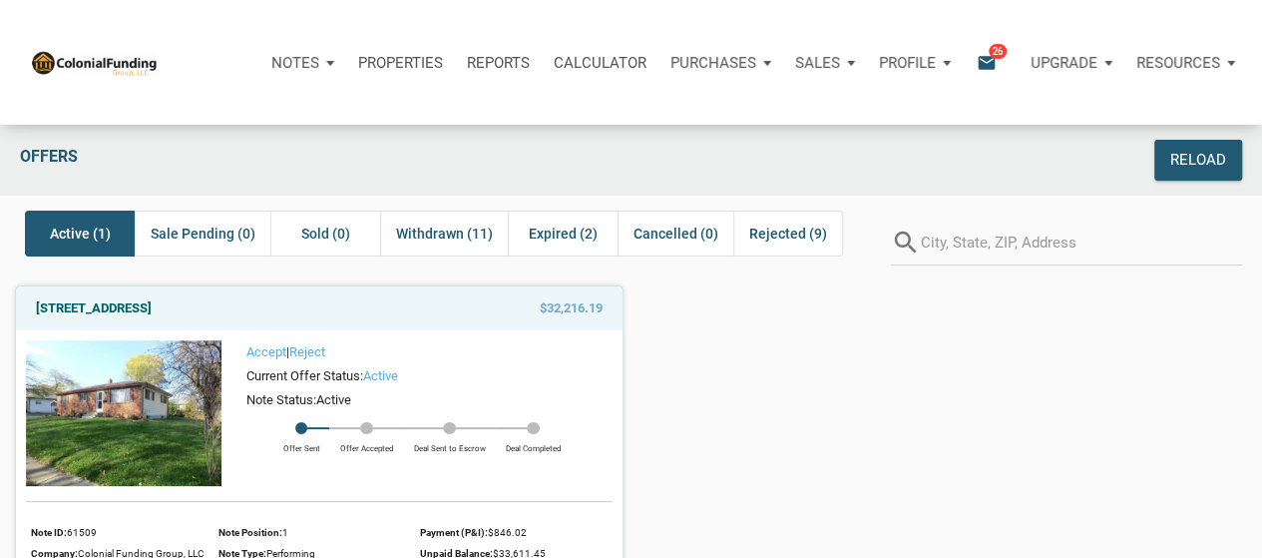
drag, startPoint x: 327, startPoint y: 342, endPoint x: 368, endPoint y: 353, distance: 42.4
click at [325, 344] on link "Reject" at bounding box center [307, 351] width 36 height 15
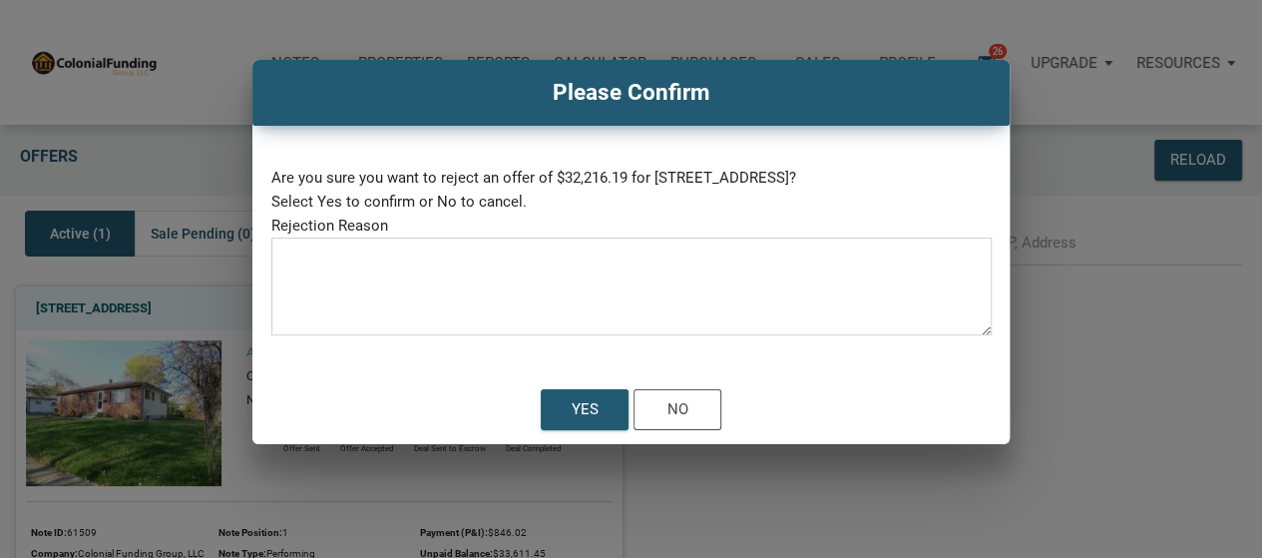
drag, startPoint x: 418, startPoint y: 312, endPoint x: 607, endPoint y: 378, distance: 199.8
click at [465, 328] on textarea at bounding box center [631, 292] width 720 height 85
paste textarea "Yield too low and no discount"
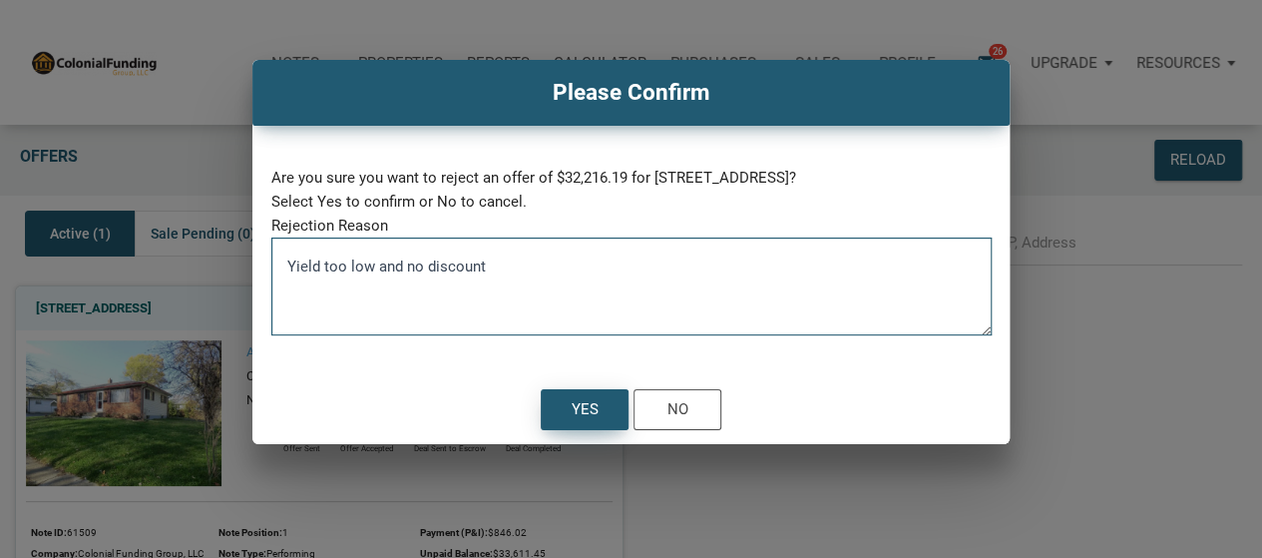
type textarea "Yield too low and no discount"
click at [584, 412] on div "Yes" at bounding box center [585, 409] width 27 height 23
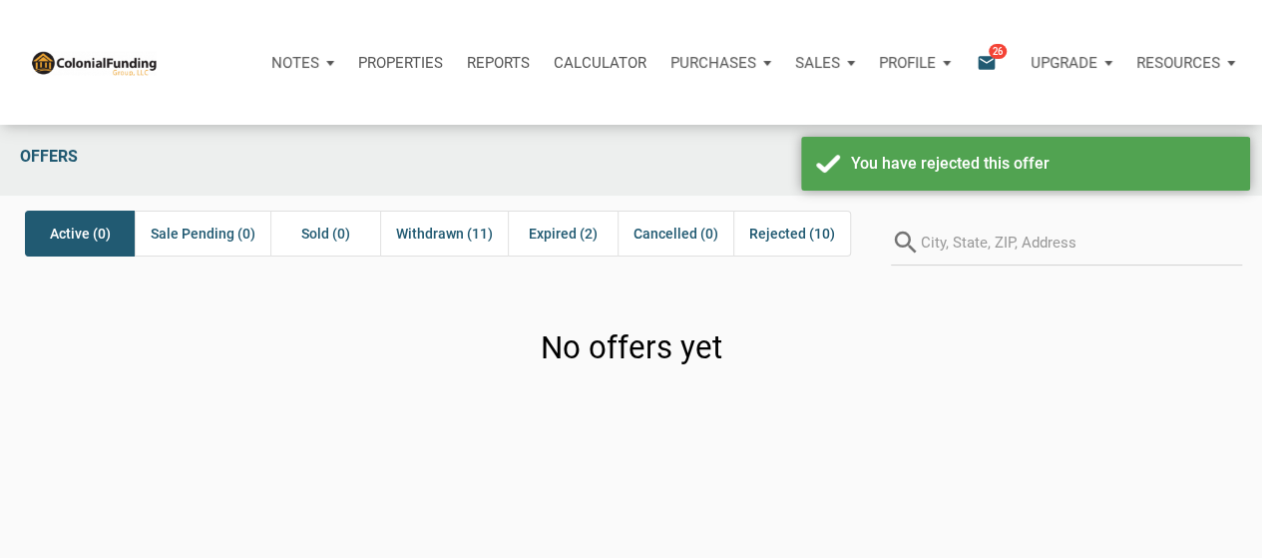
click at [444, 304] on div "No offers yet" at bounding box center [631, 343] width 1262 height 146
click at [447, 237] on span "Withdrawn (11)" at bounding box center [444, 234] width 97 height 24
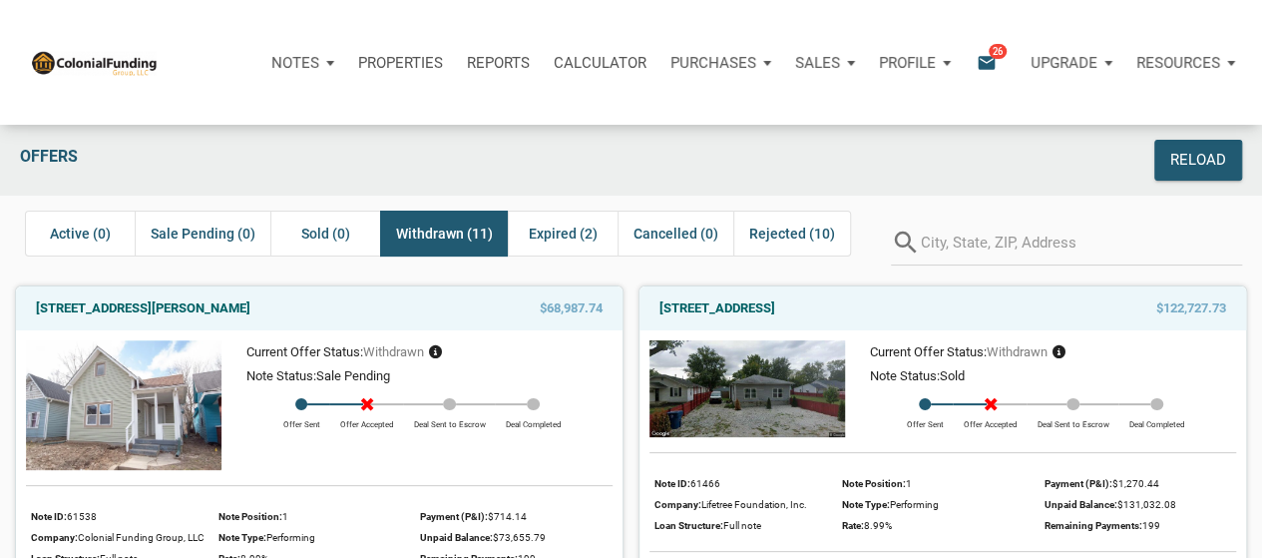
click at [975, 62] on icon "email" at bounding box center [987, 62] width 24 height 23
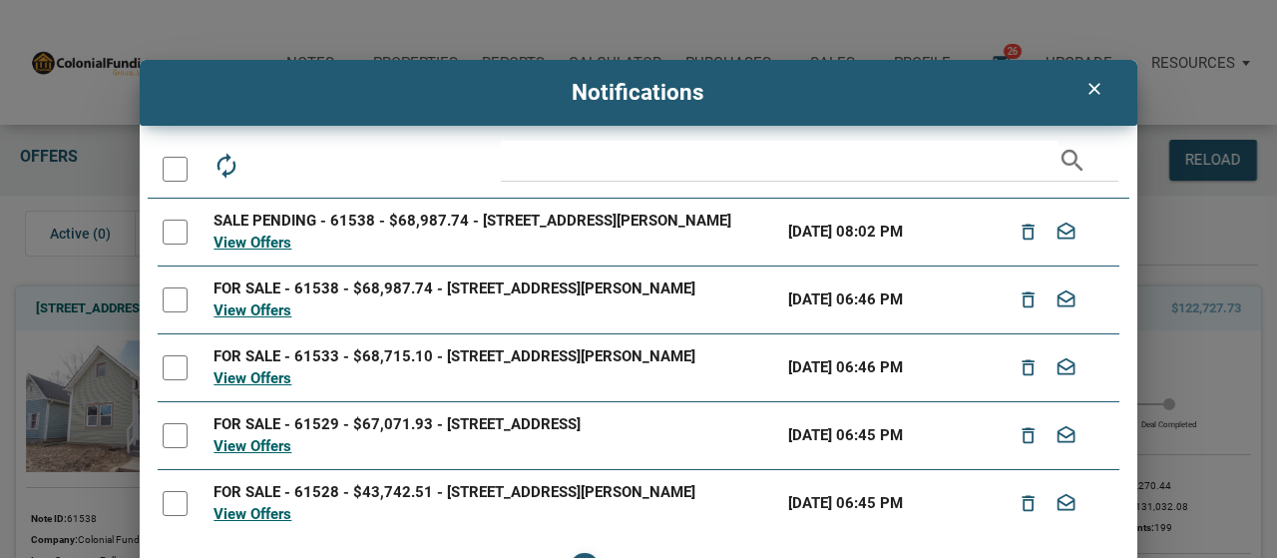
click at [173, 167] on div at bounding box center [175, 169] width 25 height 25
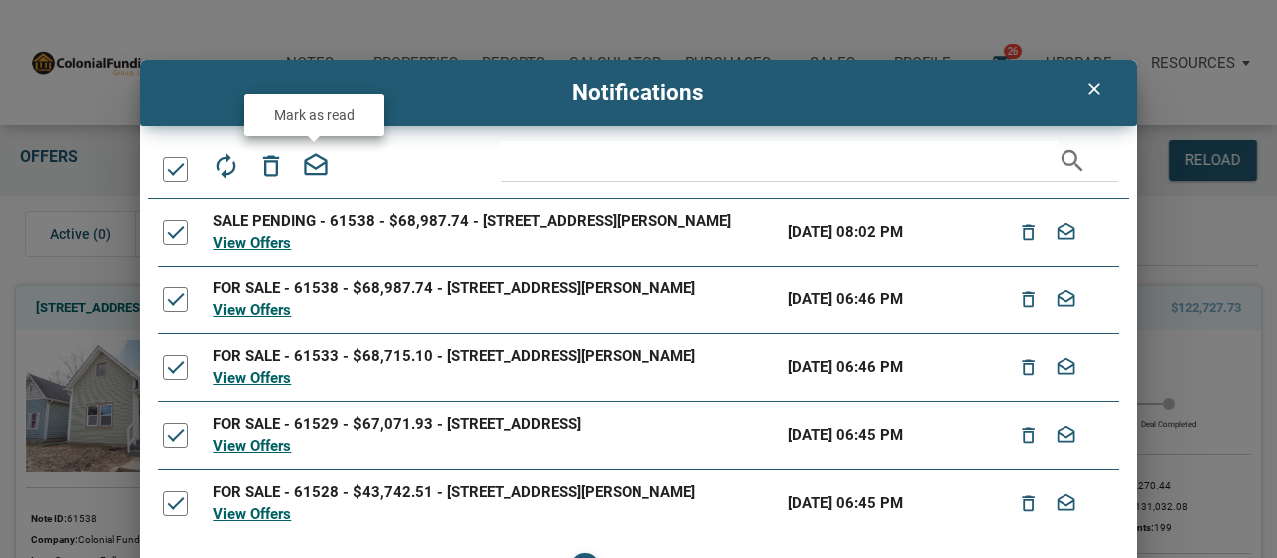
click at [302, 163] on icon "drafts" at bounding box center [316, 166] width 28 height 28
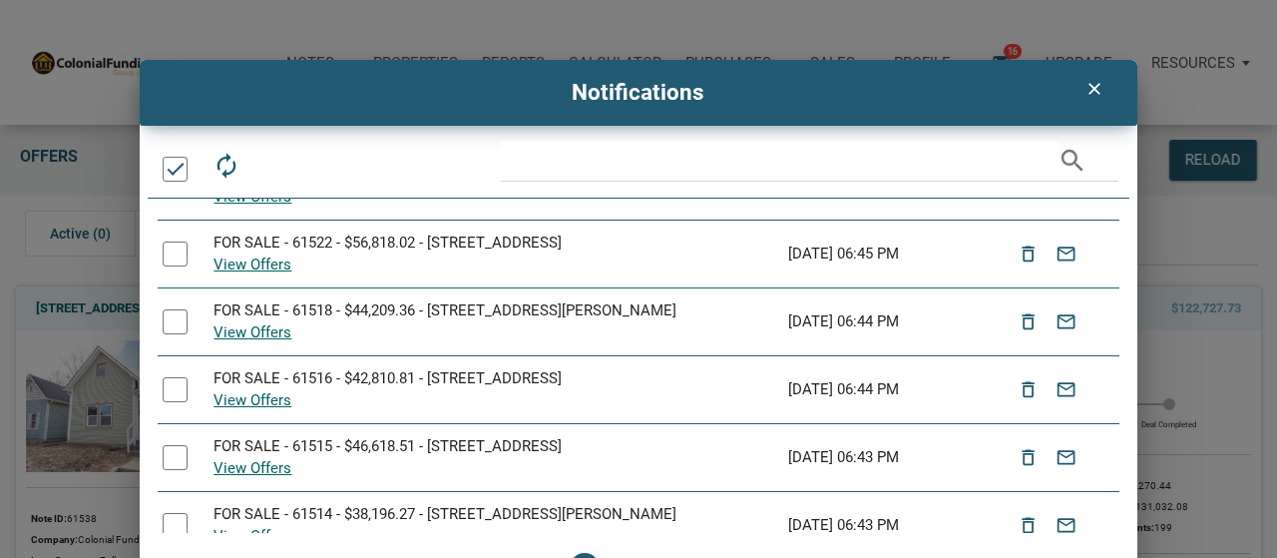
scroll to position [340, 0]
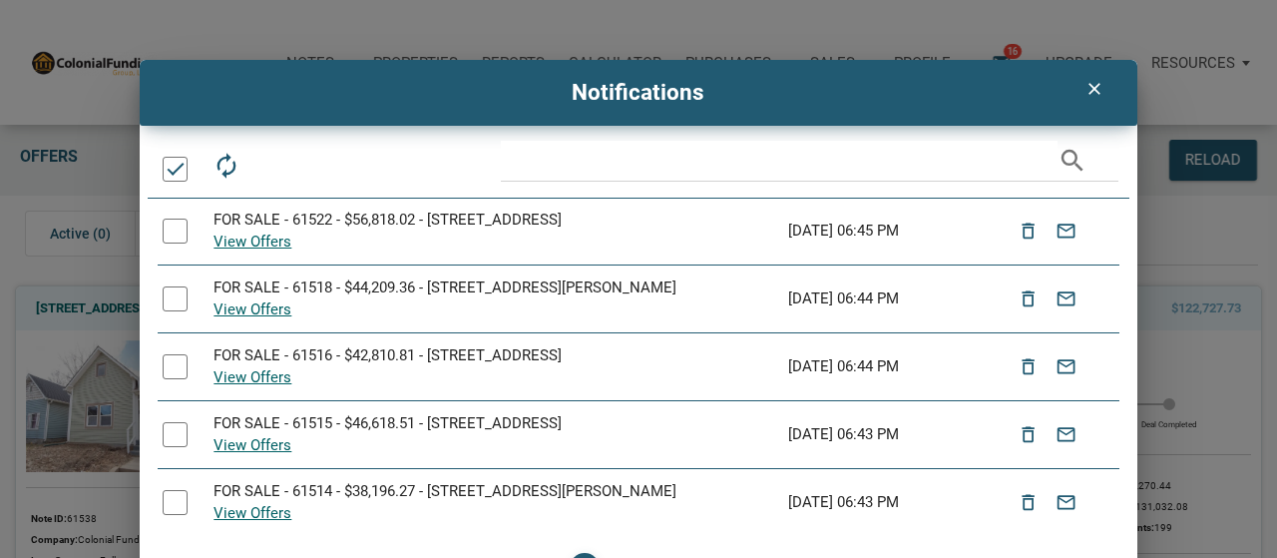
click at [1093, 85] on icon "clear" at bounding box center [1095, 89] width 24 height 20
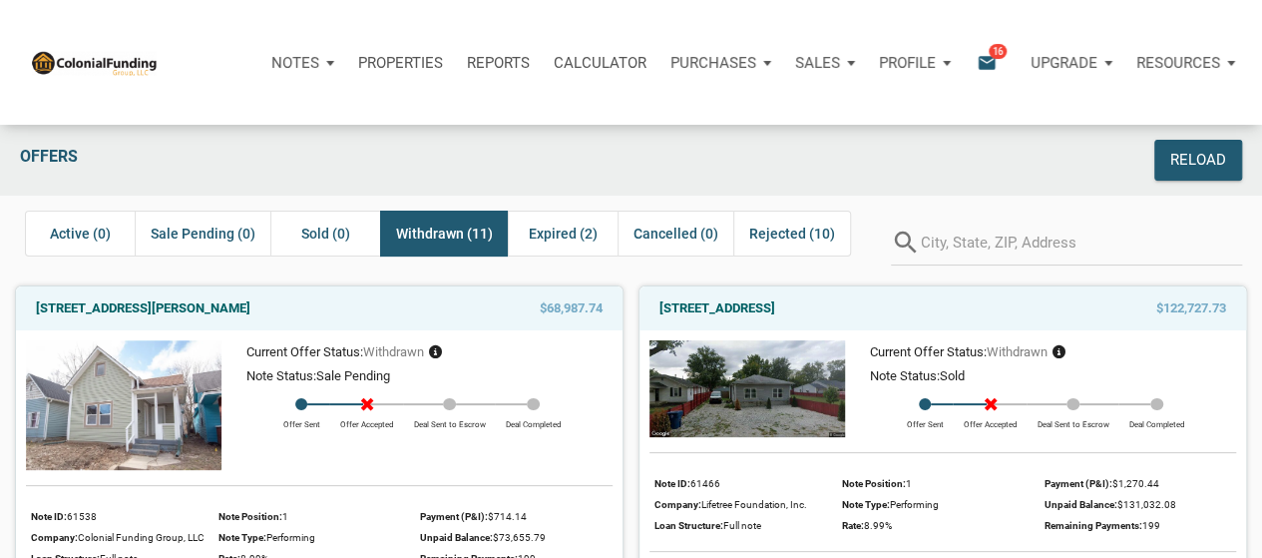
click at [982, 62] on icon "email" at bounding box center [987, 62] width 24 height 23
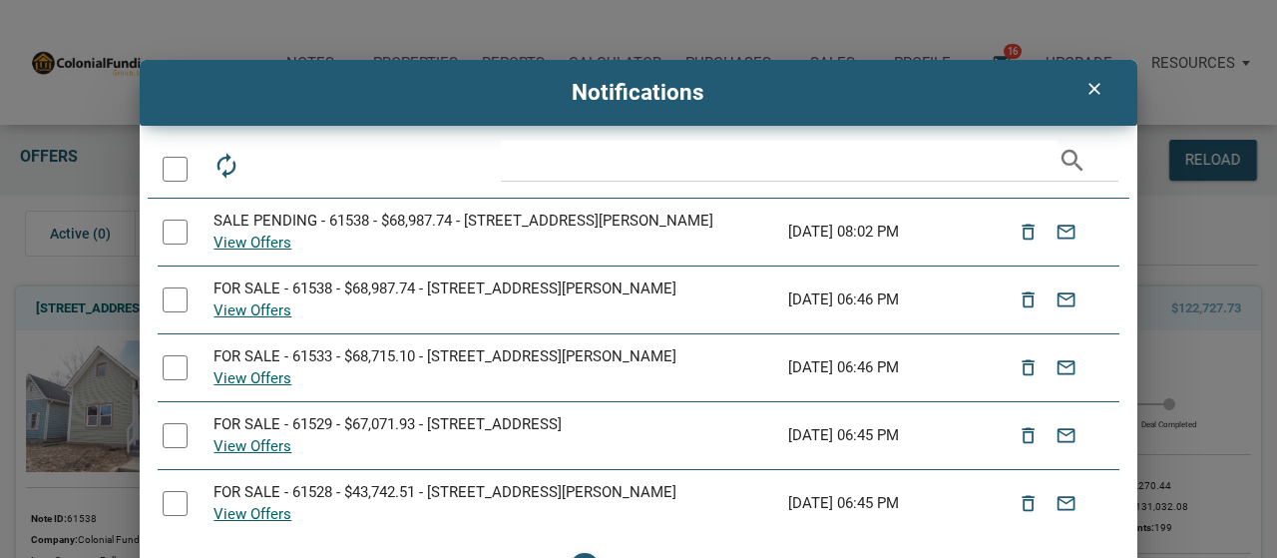
click at [182, 169] on div at bounding box center [175, 169] width 25 height 25
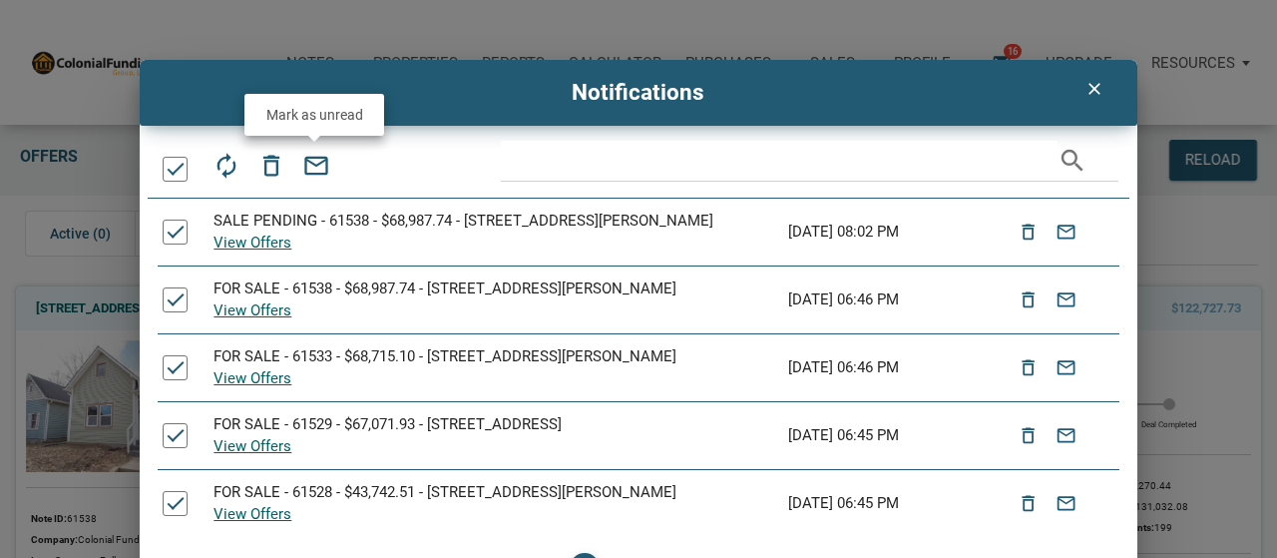
click at [309, 161] on icon "email" at bounding box center [316, 166] width 28 height 28
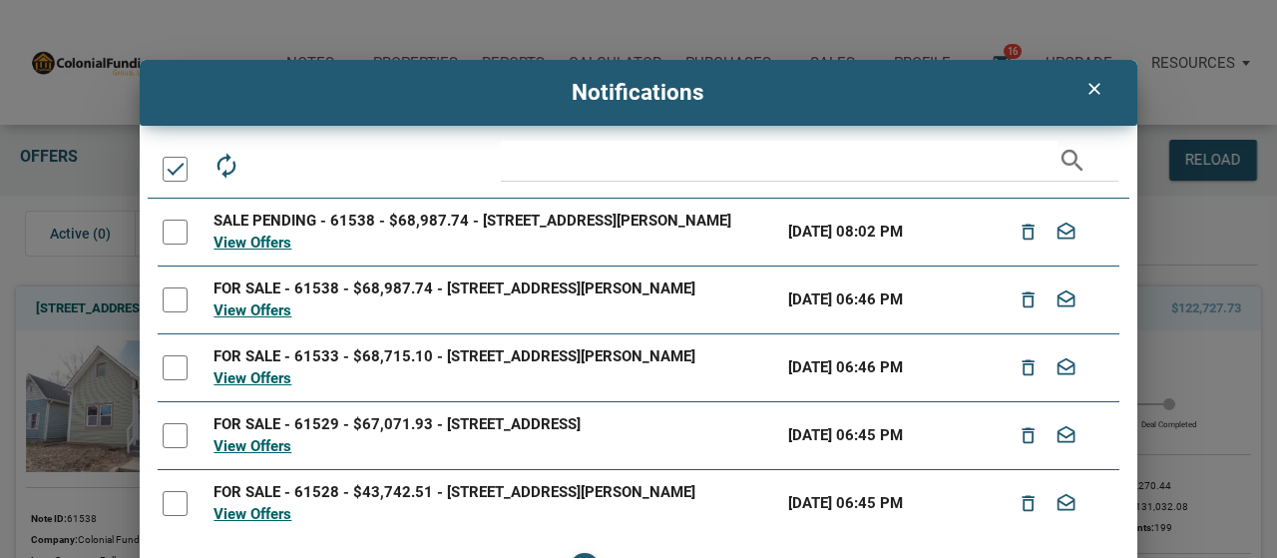
click at [181, 177] on div at bounding box center [175, 169] width 25 height 25
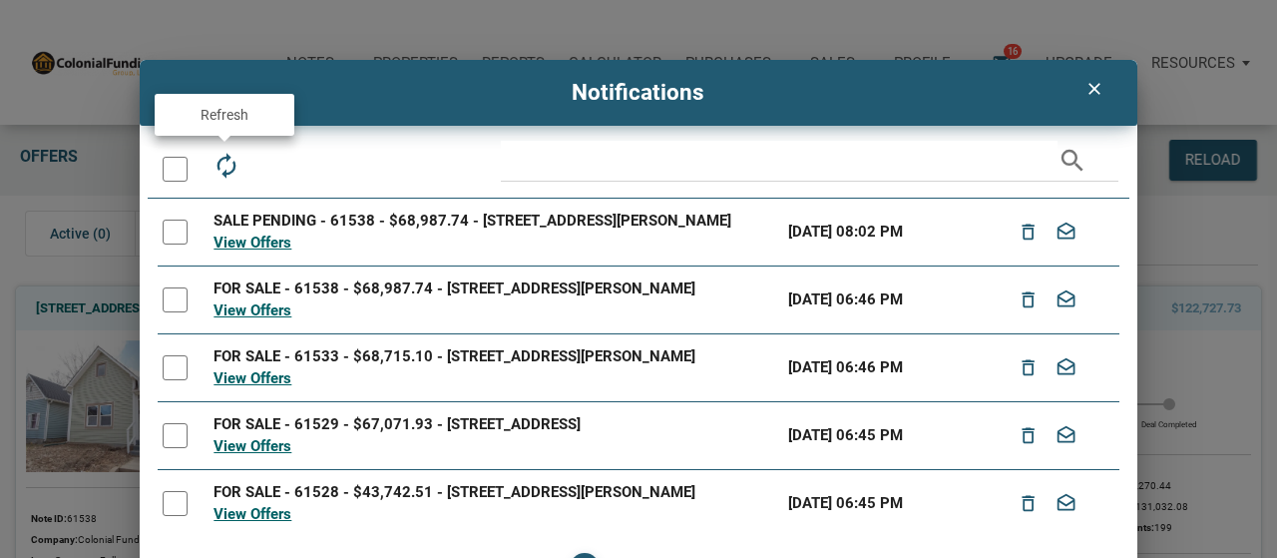
click at [232, 174] on icon "autorenew" at bounding box center [227, 166] width 28 height 28
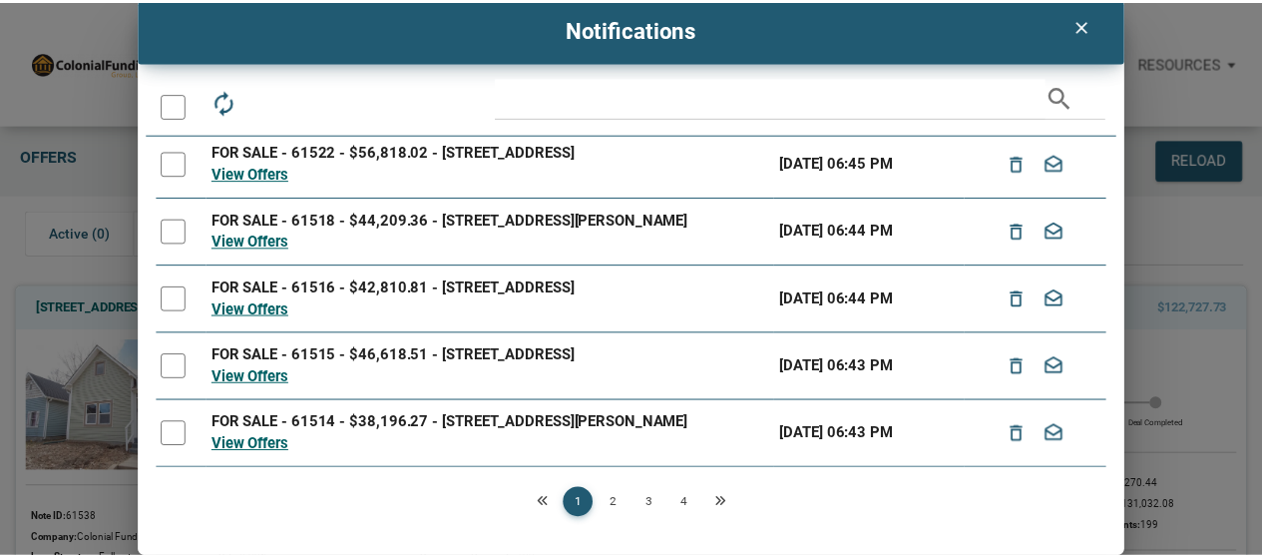
scroll to position [0, 0]
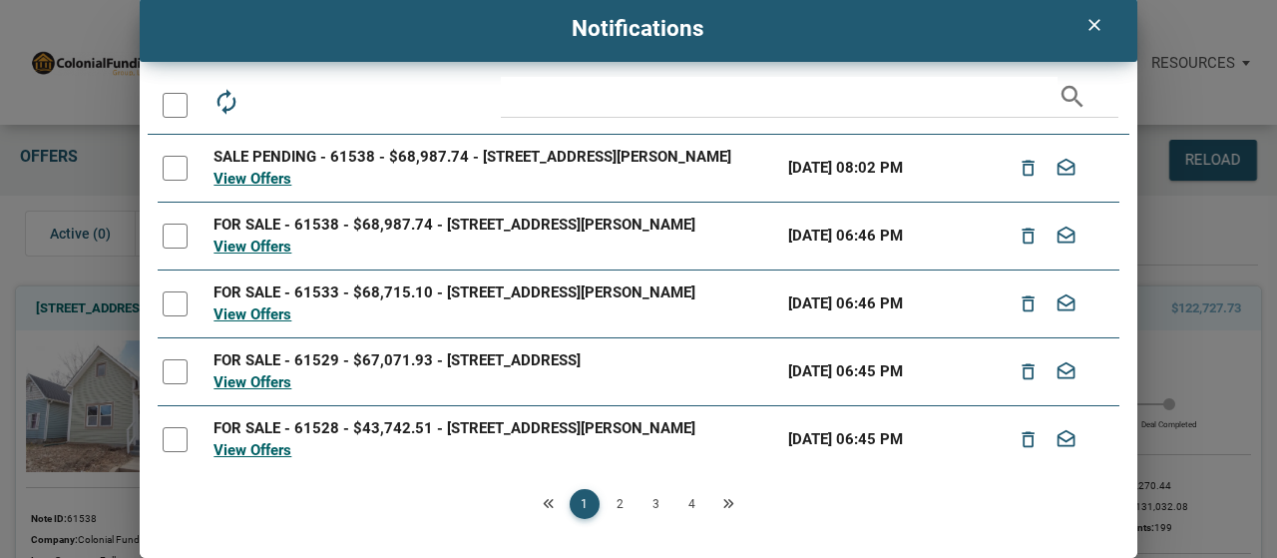
click at [1083, 23] on icon "clear" at bounding box center [1095, 25] width 24 height 20
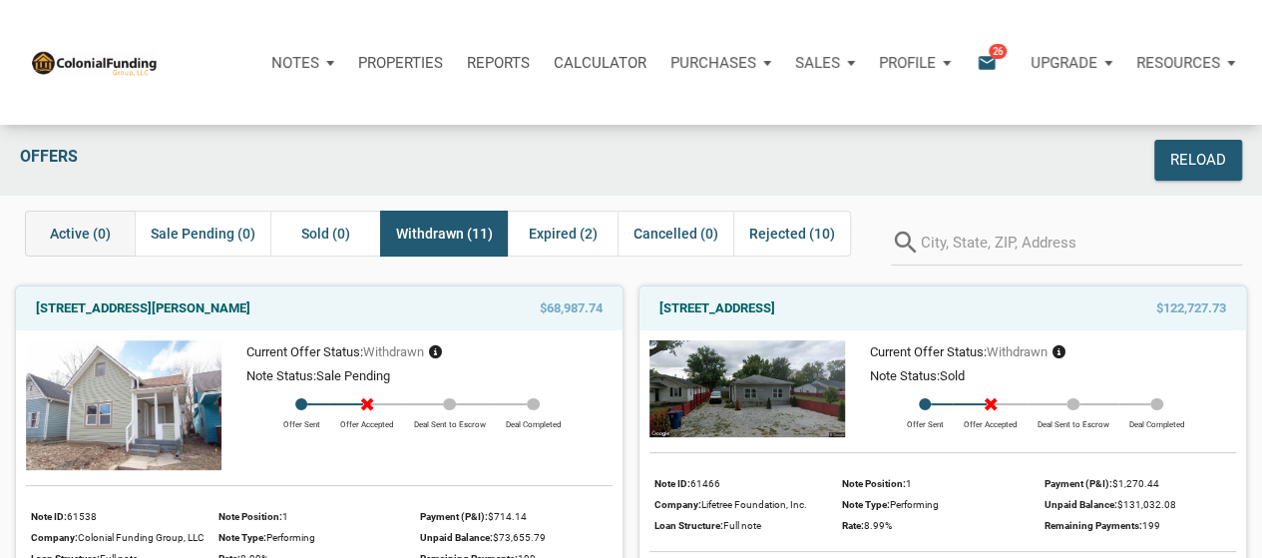
click at [64, 225] on span "Active (0)" at bounding box center [80, 234] width 61 height 24
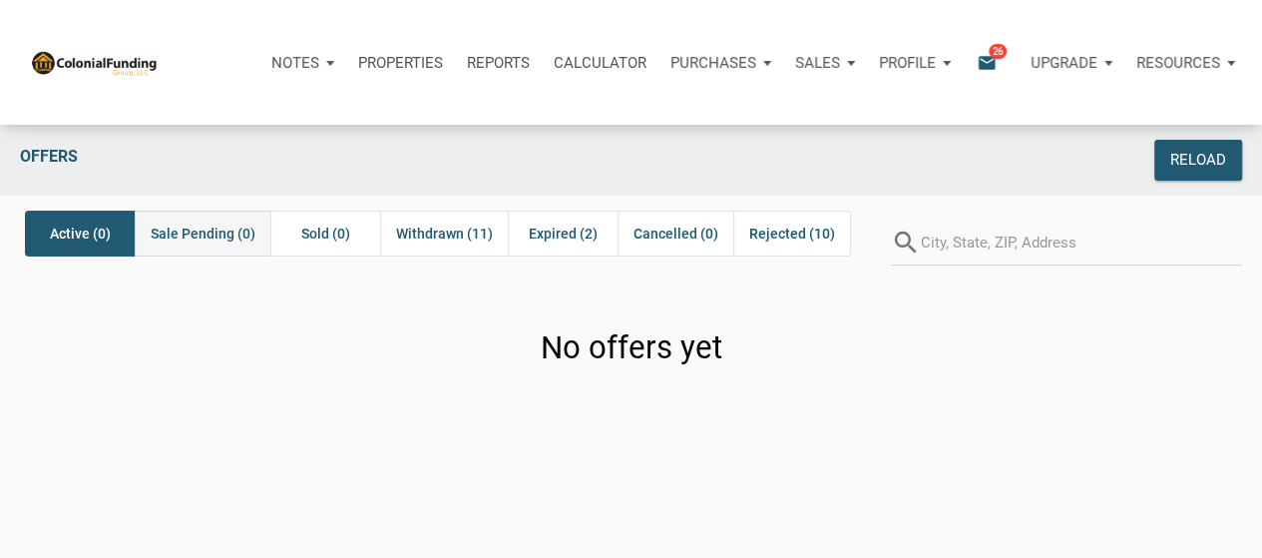
click at [198, 230] on span "Sale Pending (0)" at bounding box center [203, 234] width 105 height 24
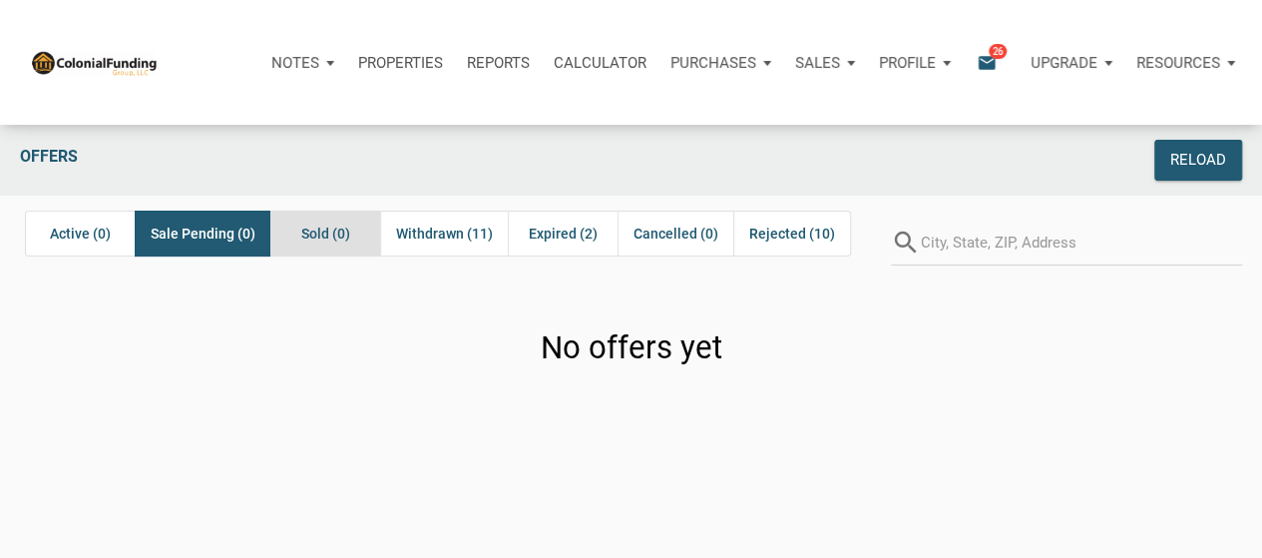
click at [328, 231] on span "Sold (0)" at bounding box center [325, 234] width 49 height 24
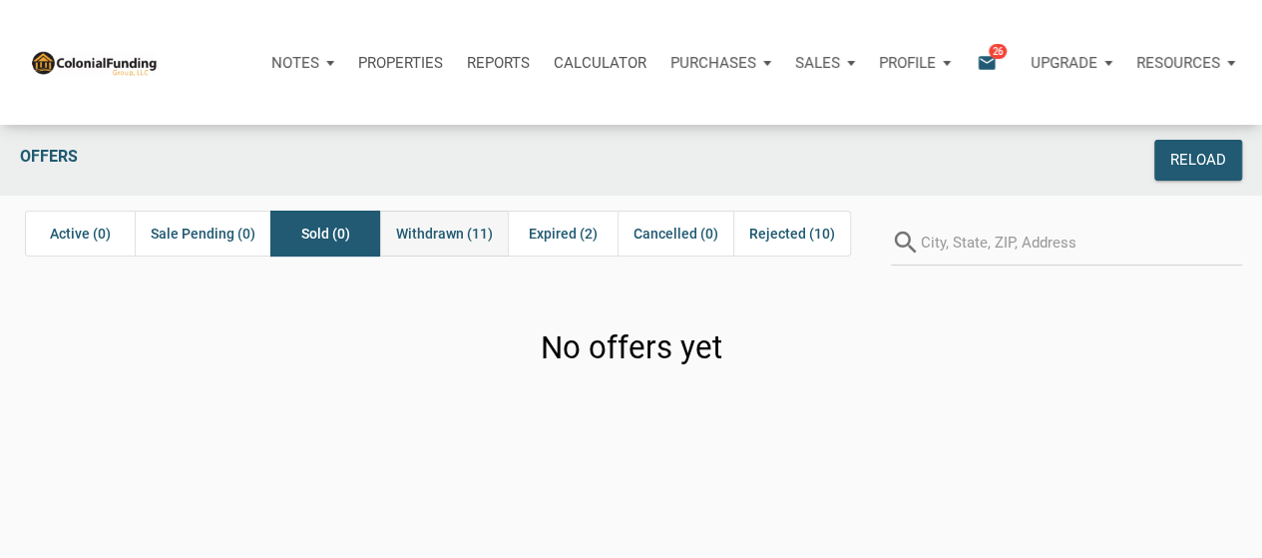
drag, startPoint x: 468, startPoint y: 236, endPoint x: 519, endPoint y: 234, distance: 50.9
click at [469, 236] on span "Withdrawn (11)" at bounding box center [444, 234] width 97 height 24
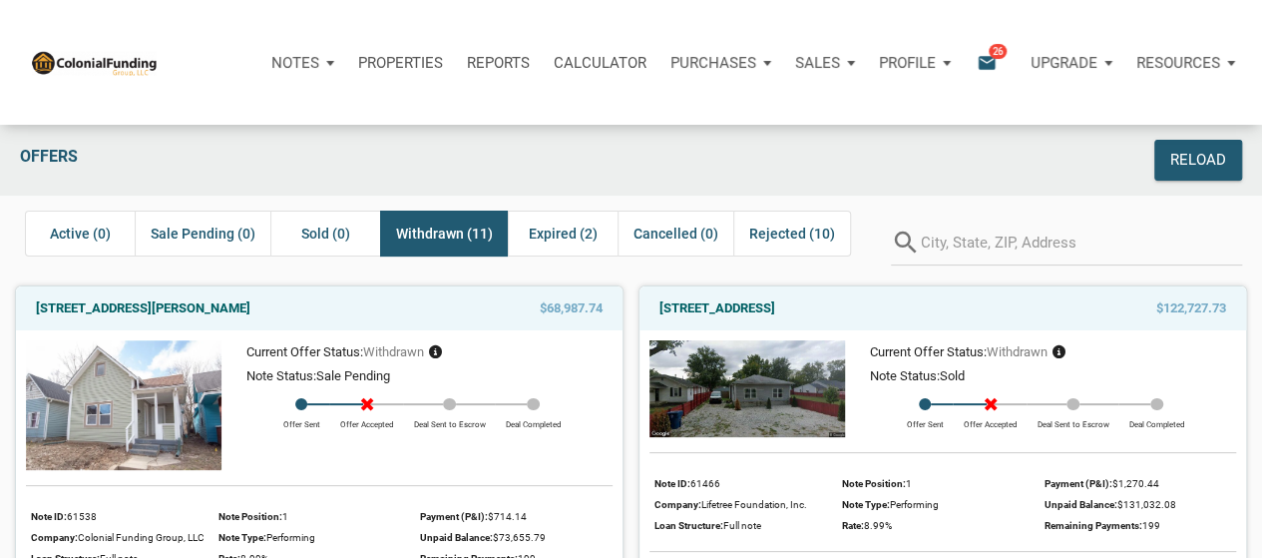
click at [547, 236] on div "Loading" at bounding box center [631, 279] width 1262 height 558
click at [566, 237] on span "Expired (2)" at bounding box center [563, 234] width 69 height 24
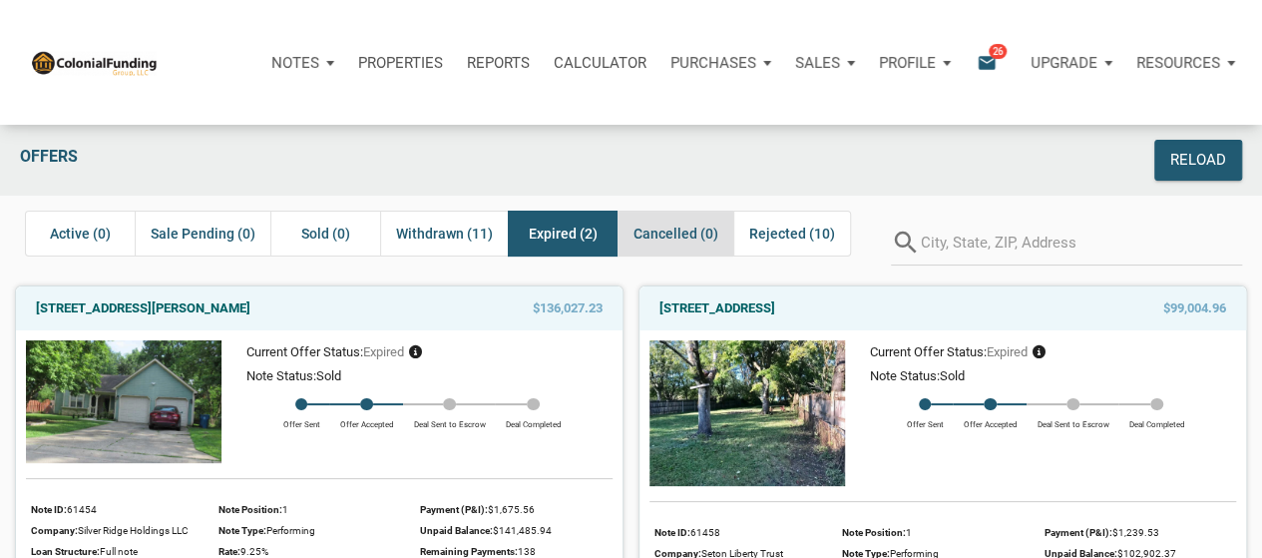
drag, startPoint x: 683, startPoint y: 236, endPoint x: 714, endPoint y: 237, distance: 31.9
click at [688, 236] on span "Cancelled (0)" at bounding box center [676, 234] width 85 height 24
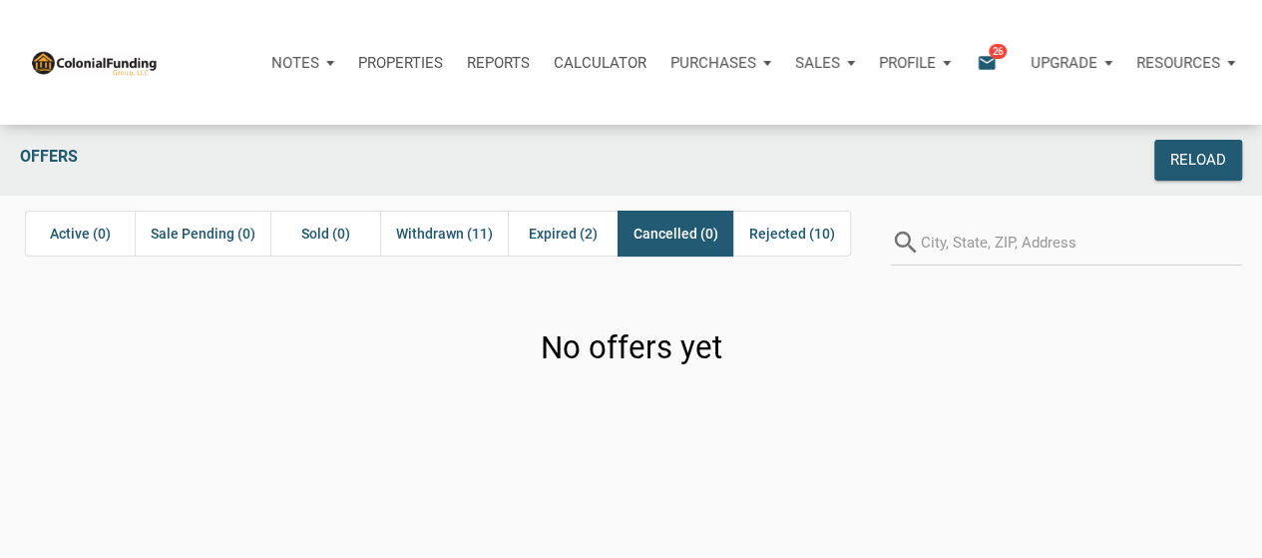
click at [760, 236] on div "Notes Dashboard Transactions Properties Reports Calculator Purchases Offers Ord…" at bounding box center [631, 341] width 1262 height 683
click at [761, 230] on span "Rejected (10)" at bounding box center [792, 234] width 86 height 24
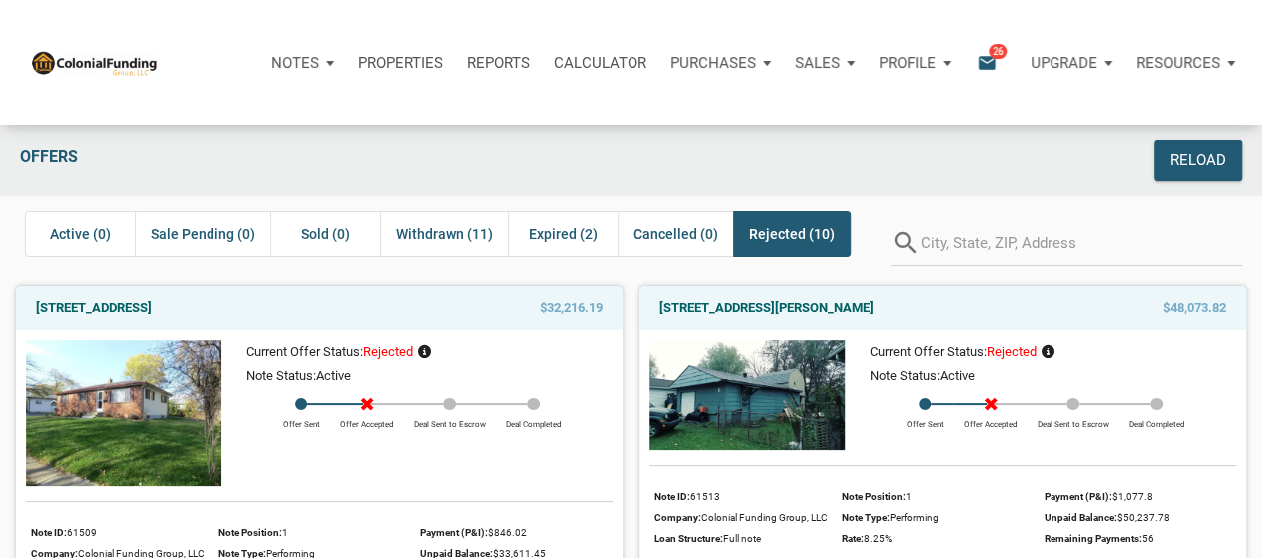
click at [996, 59] on div "Notifications email 26" at bounding box center [996, 62] width 42 height 23
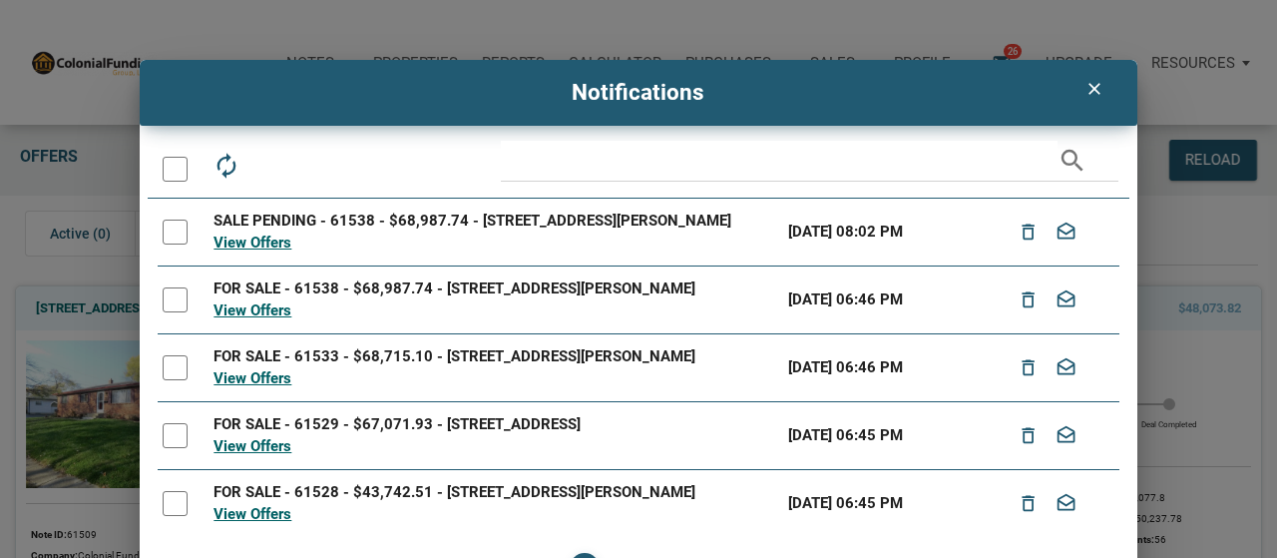
click at [183, 178] on div at bounding box center [175, 169] width 25 height 25
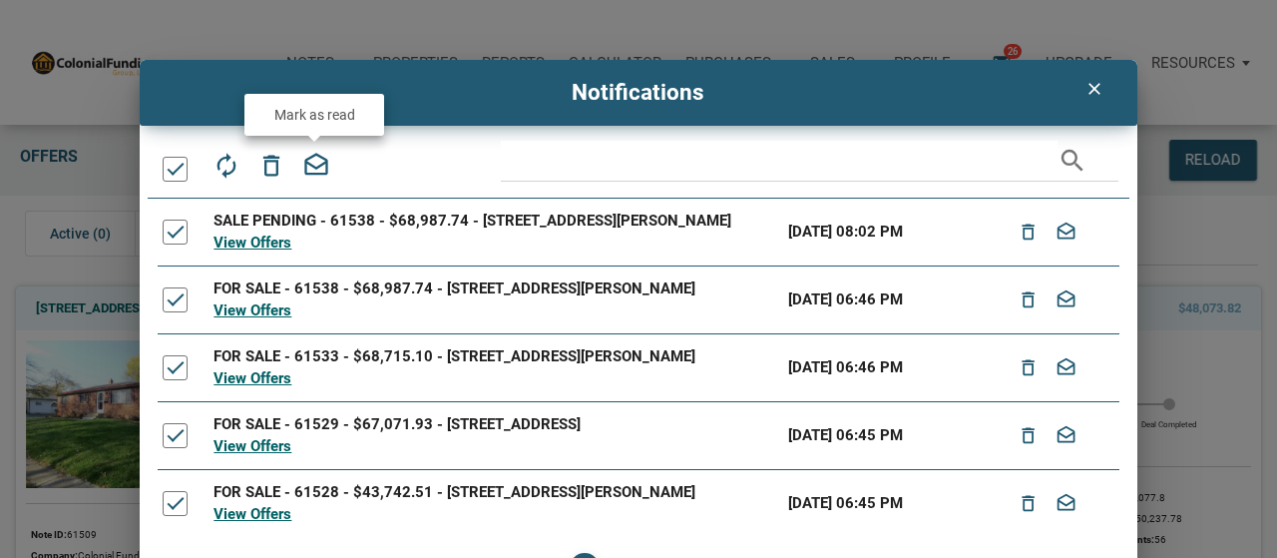
click at [316, 157] on icon "drafts" at bounding box center [316, 166] width 28 height 28
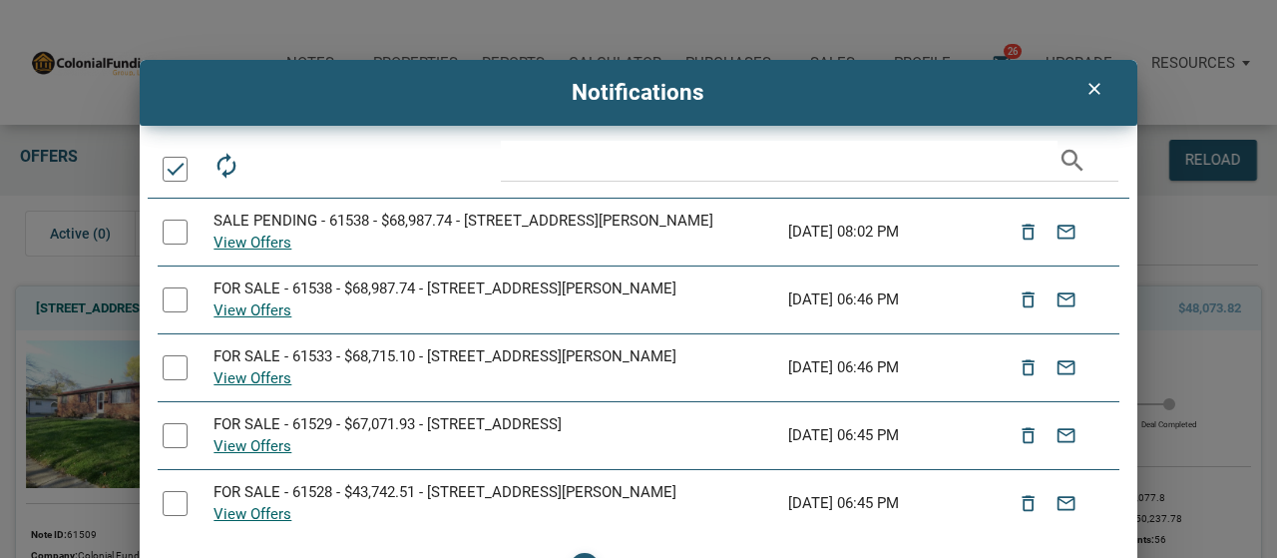
click at [1094, 99] on div "clear" at bounding box center [1095, 89] width 24 height 23
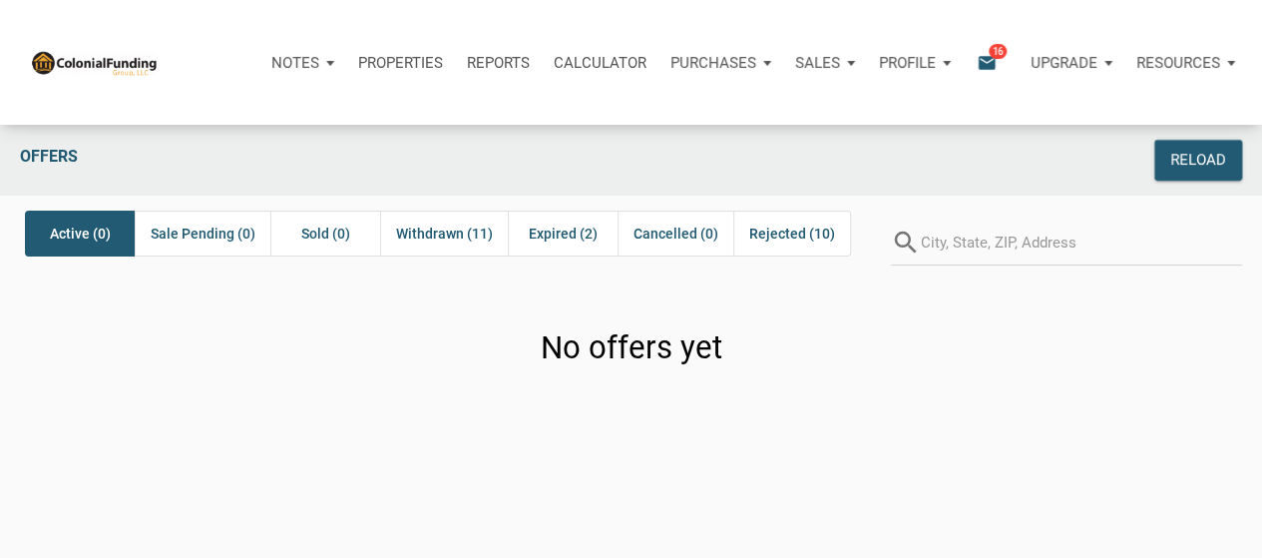
click at [977, 64] on icon "email" at bounding box center [987, 62] width 24 height 23
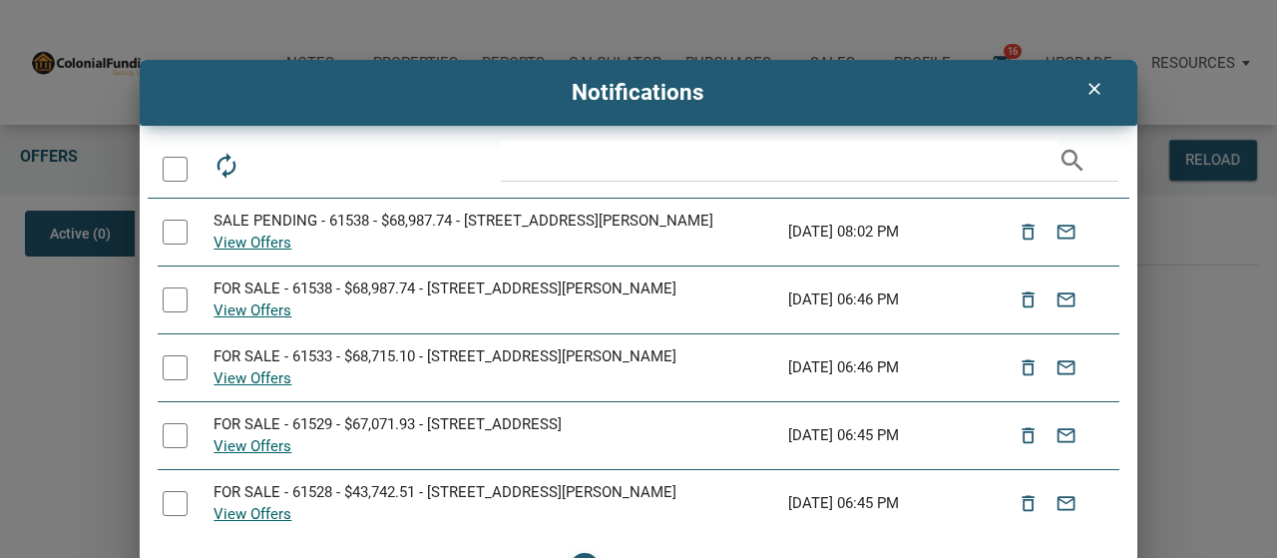
click at [178, 159] on div at bounding box center [175, 169] width 25 height 25
click at [296, 167] on div "email" at bounding box center [315, 163] width 45 height 45
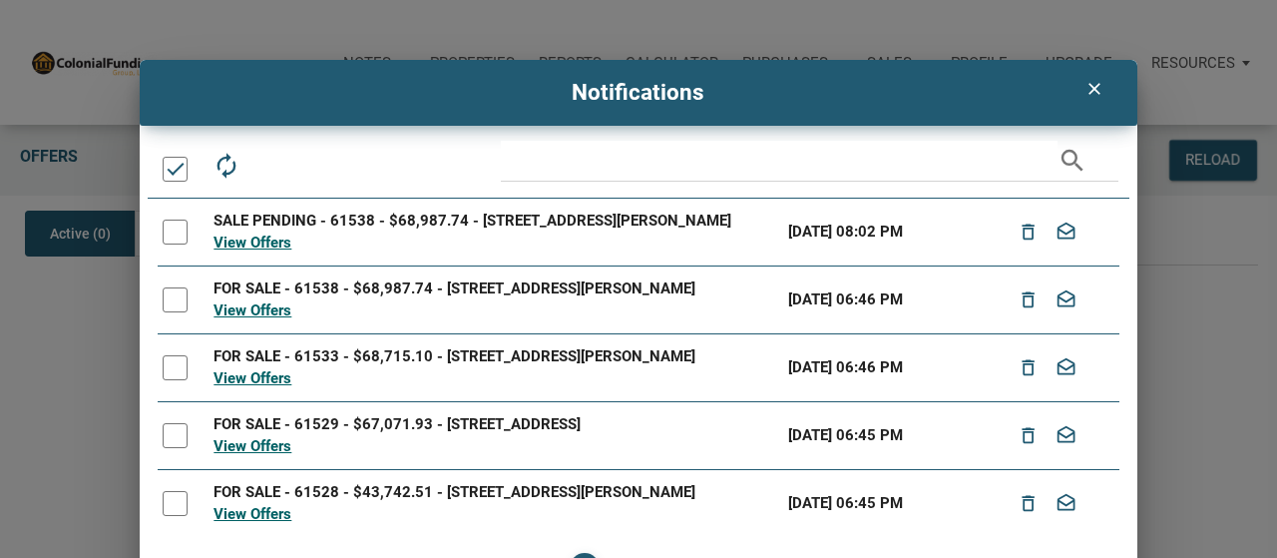
click at [170, 171] on div at bounding box center [175, 169] width 25 height 25
click at [167, 173] on div at bounding box center [175, 169] width 25 height 25
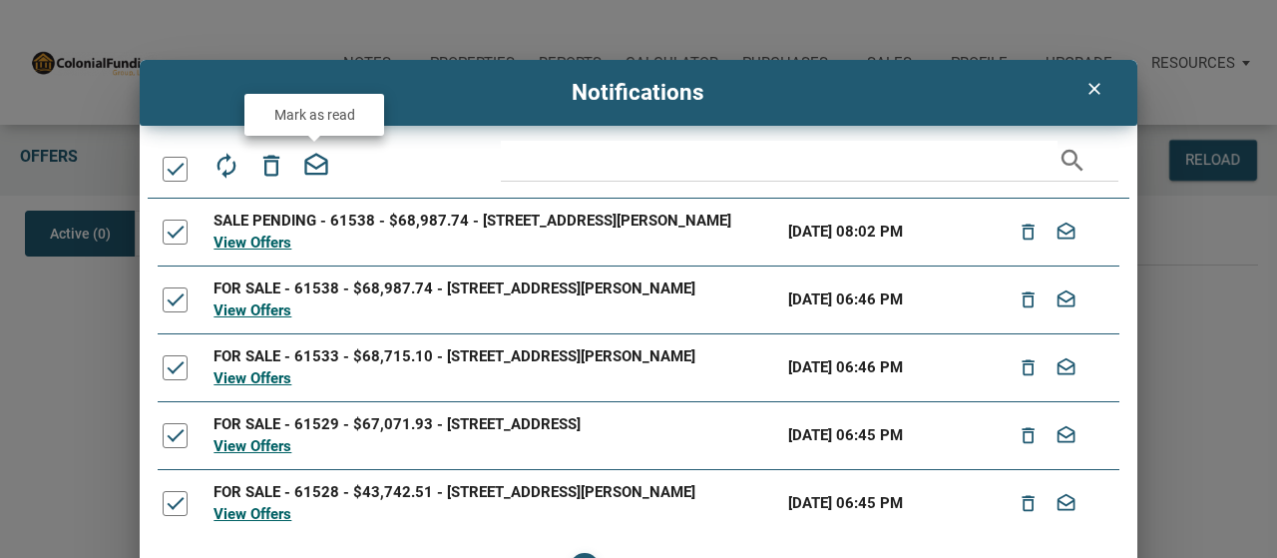
click at [315, 171] on icon "drafts" at bounding box center [316, 166] width 28 height 28
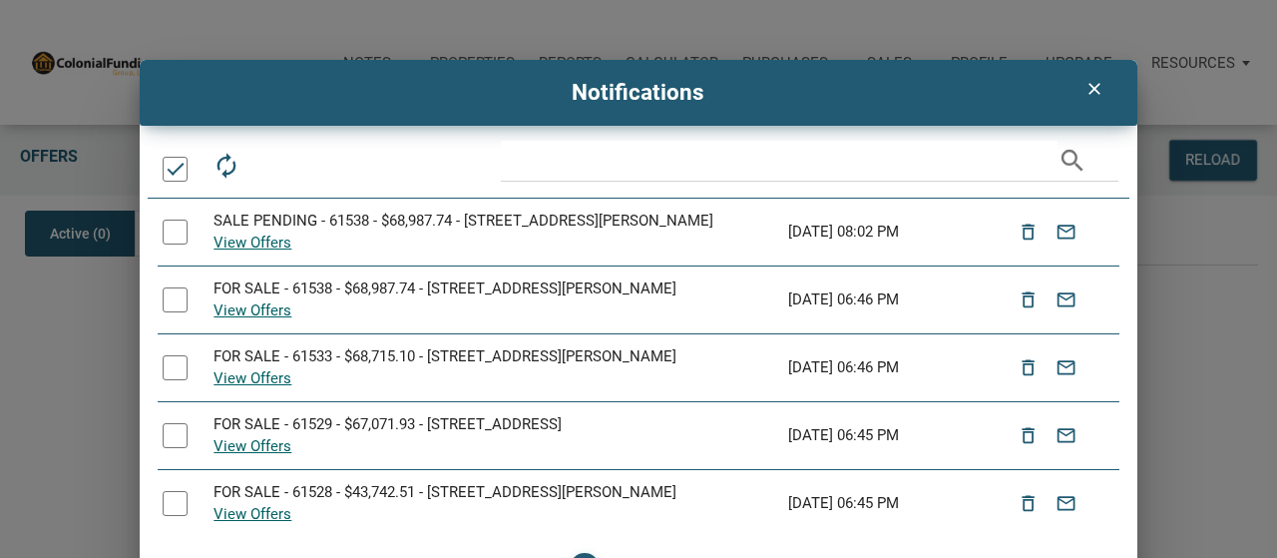
click at [1092, 99] on div "clear" at bounding box center [1095, 89] width 24 height 23
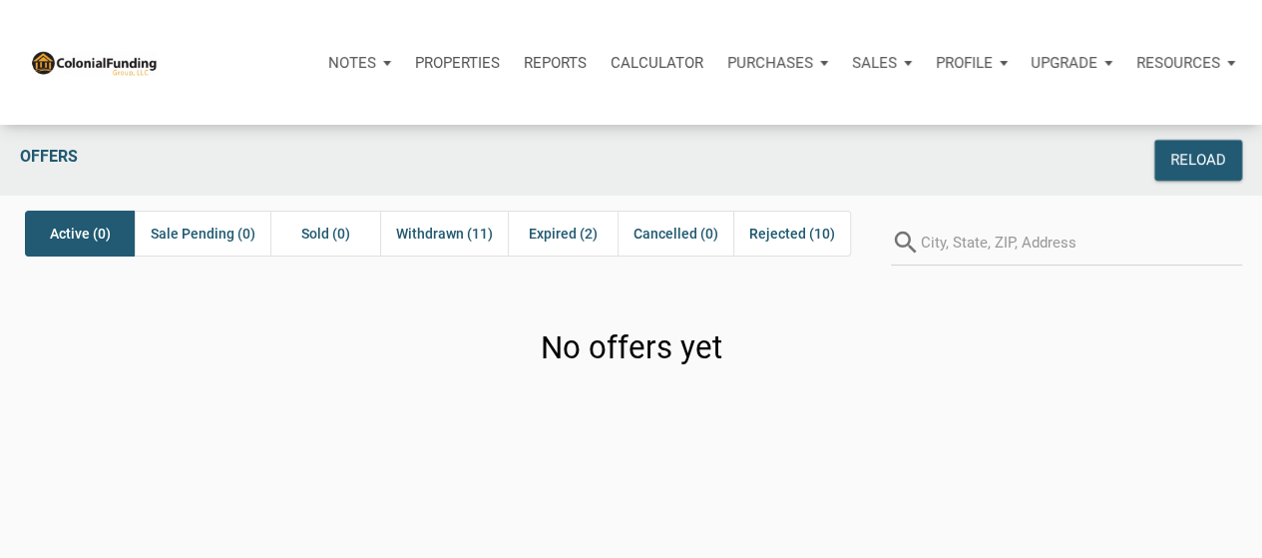
click at [1066, 111] on div "Notes Dashboard Transactions Properties Reports Calculator Purchases Offers Ord…" at bounding box center [638, 62] width 1247 height 125
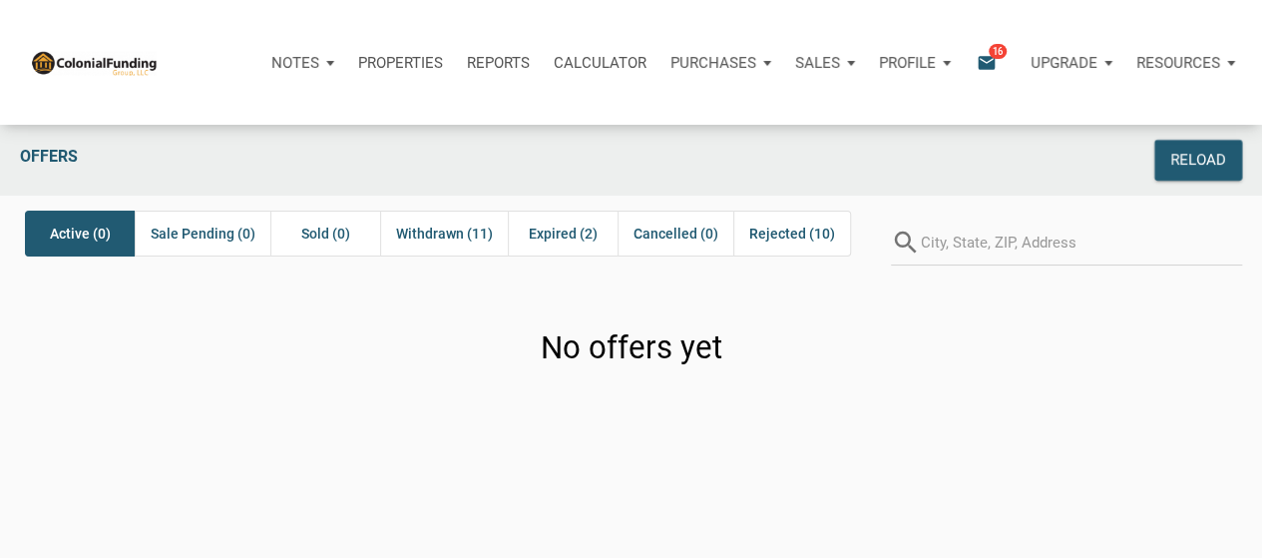
click at [990, 51] on span "16" at bounding box center [998, 51] width 18 height 16
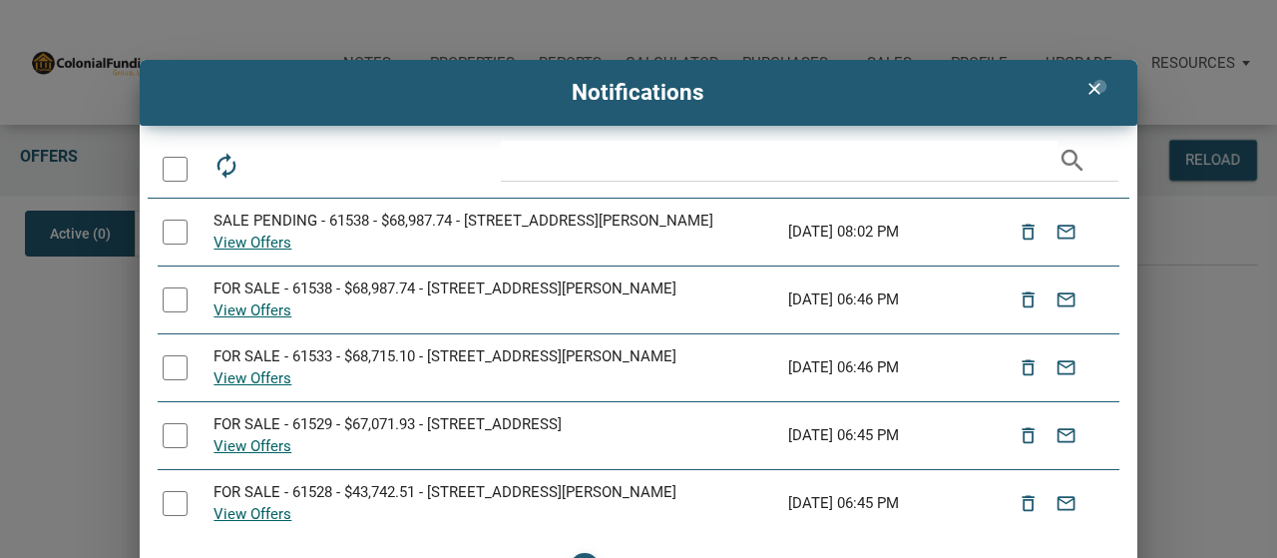
click at [1097, 88] on icon "clear" at bounding box center [1095, 89] width 24 height 20
